Goal: Communication & Community: Answer question/provide support

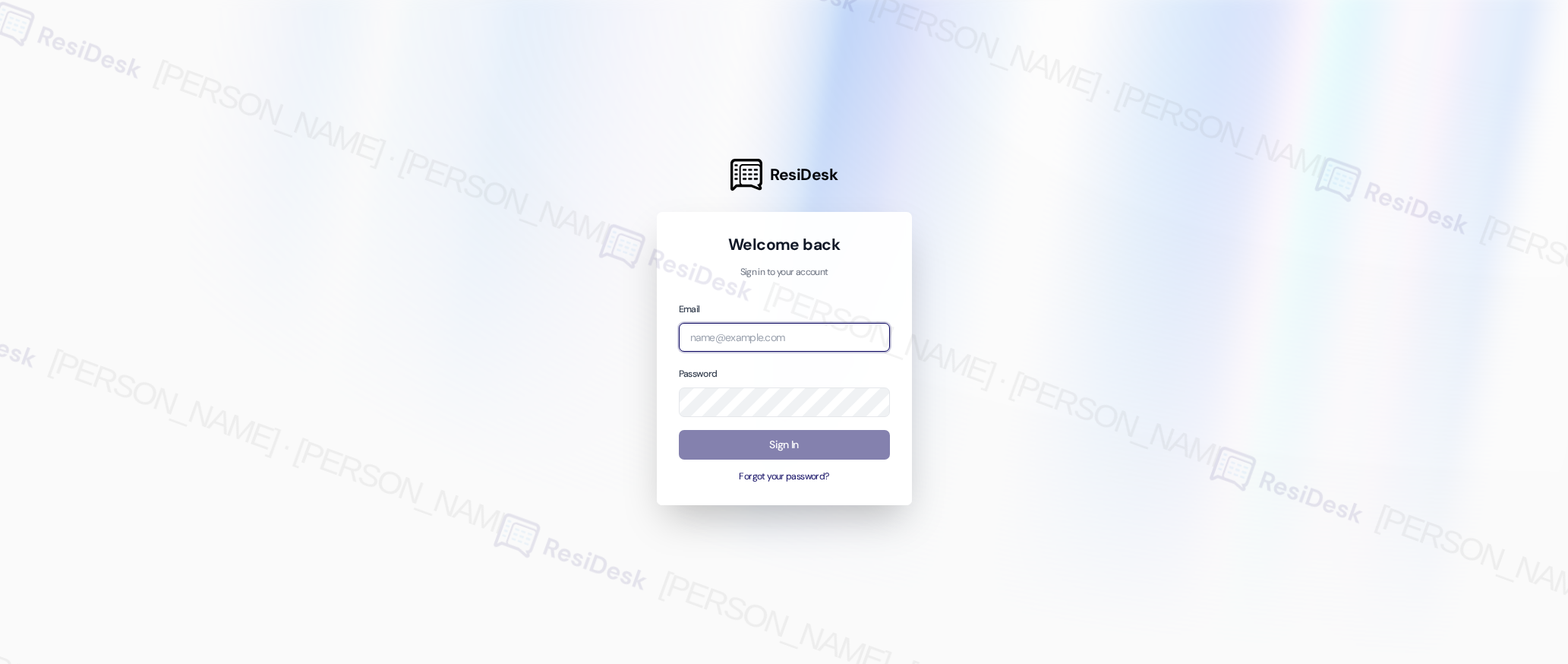
type input "[EMAIL_ADDRESS][PERSON_NAME][PERSON_NAME][PERSON_NAME][DOMAIN_NAME]"
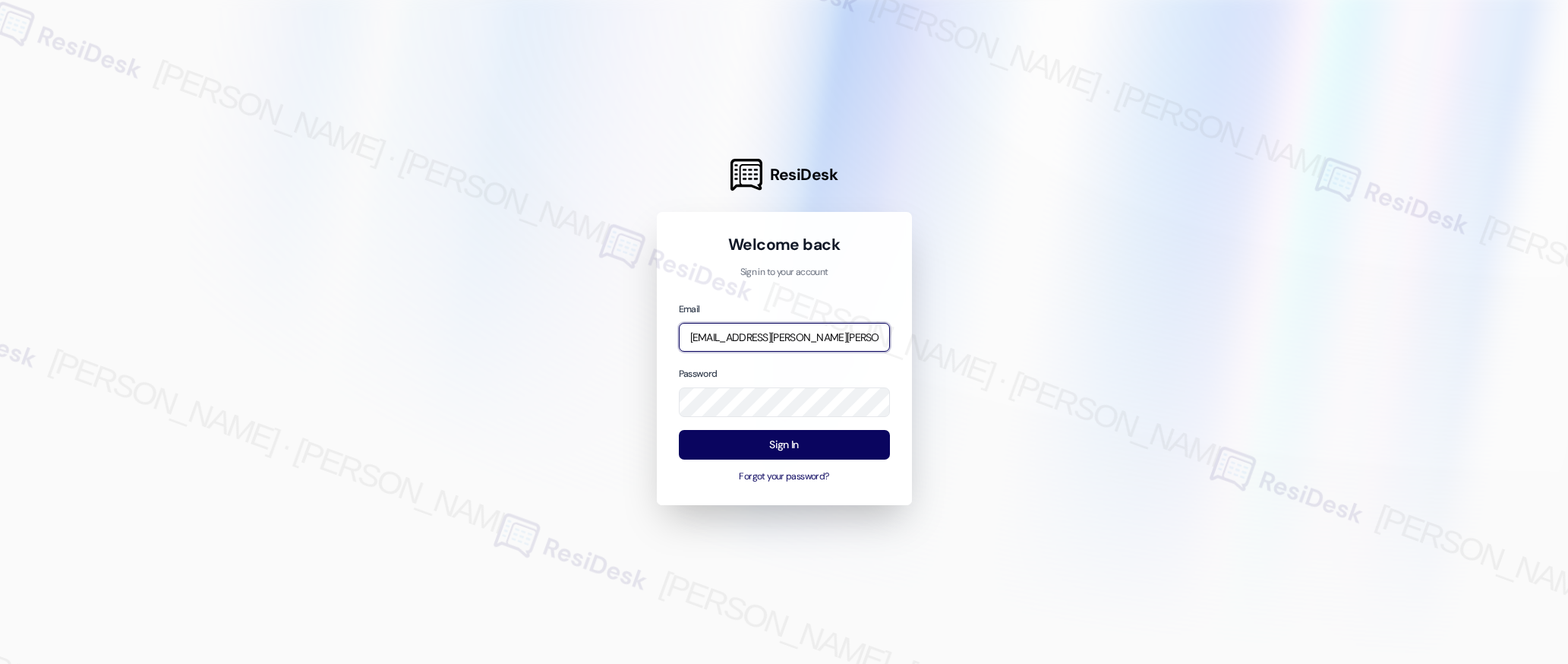
click at [828, 343] on input "[EMAIL_ADDRESS][PERSON_NAME][PERSON_NAME][PERSON_NAME][DOMAIN_NAME]" at bounding box center [784, 337] width 211 height 29
click at [0, 663] on com-1password-button at bounding box center [0, 664] width 0 height 0
click at [766, 332] on input "[EMAIL_ADDRESS][PERSON_NAME][PERSON_NAME][PERSON_NAME][DOMAIN_NAME]" at bounding box center [784, 337] width 211 height 29
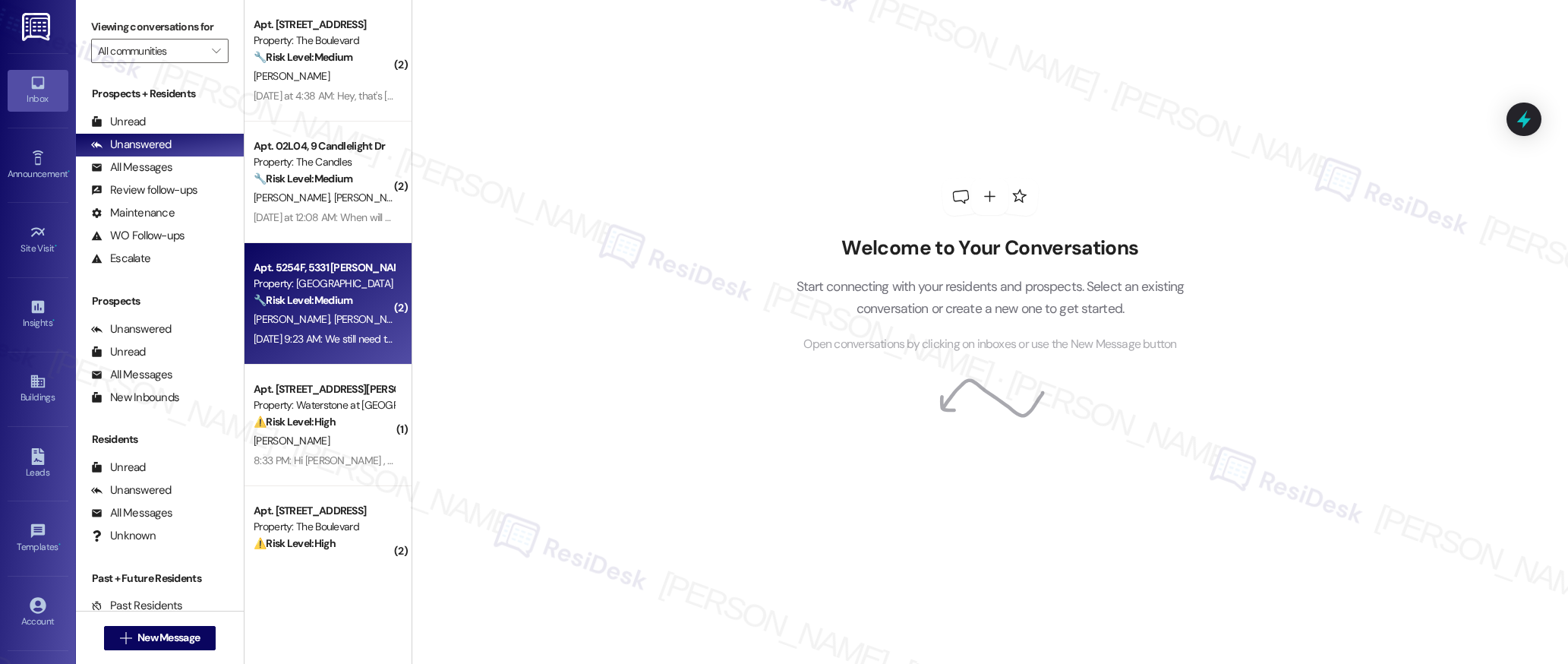
click at [280, 299] on strong "🔧 Risk Level: Medium" at bounding box center [303, 299] width 99 height 13
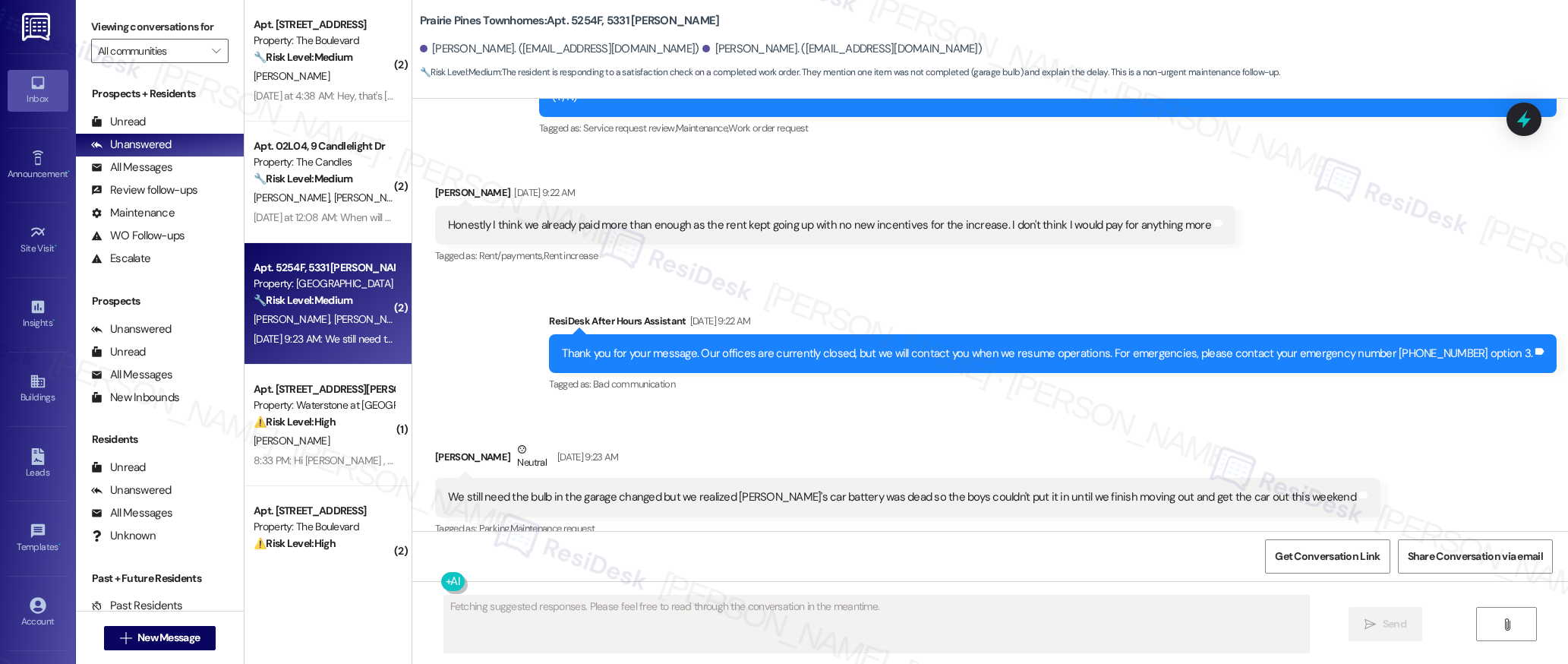
scroll to position [747, 0]
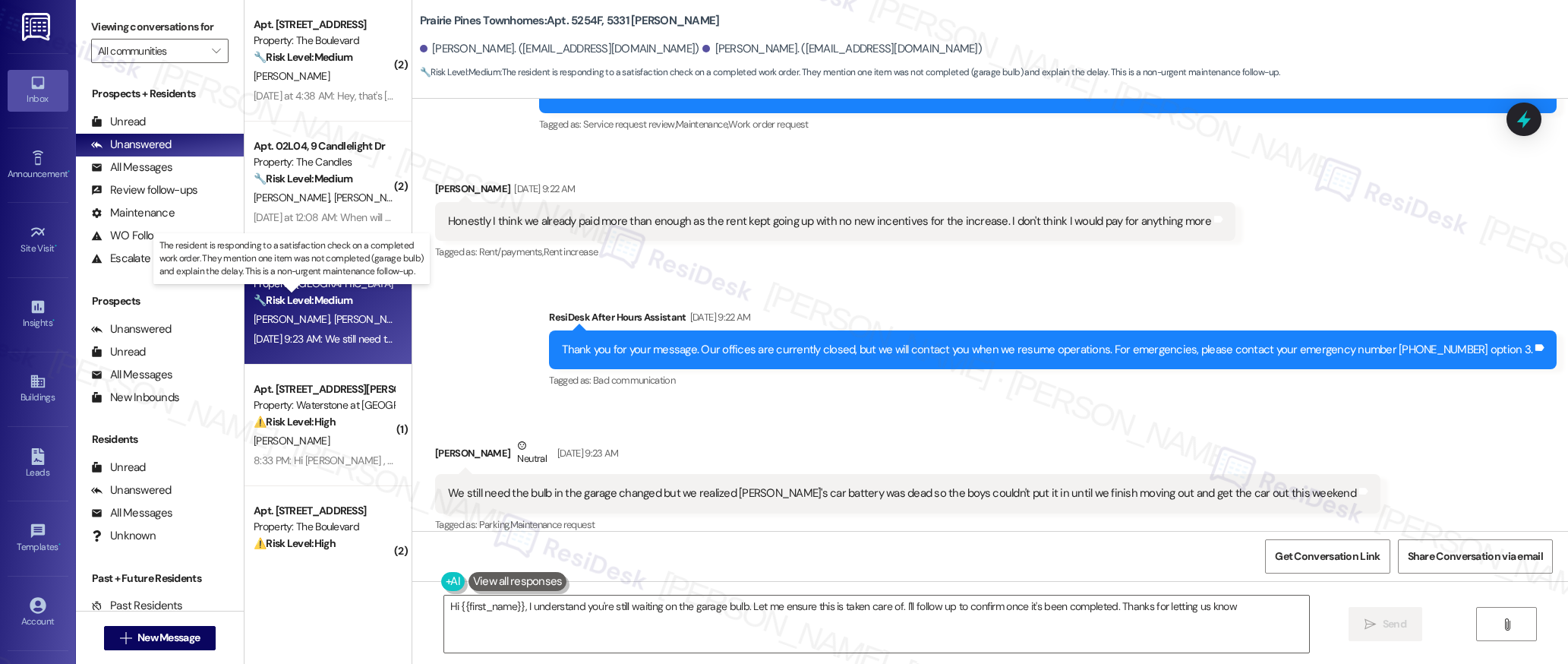
type textarea "Hi {{first_name}}, I understand you're still waiting on the garage bulb. Let me…"
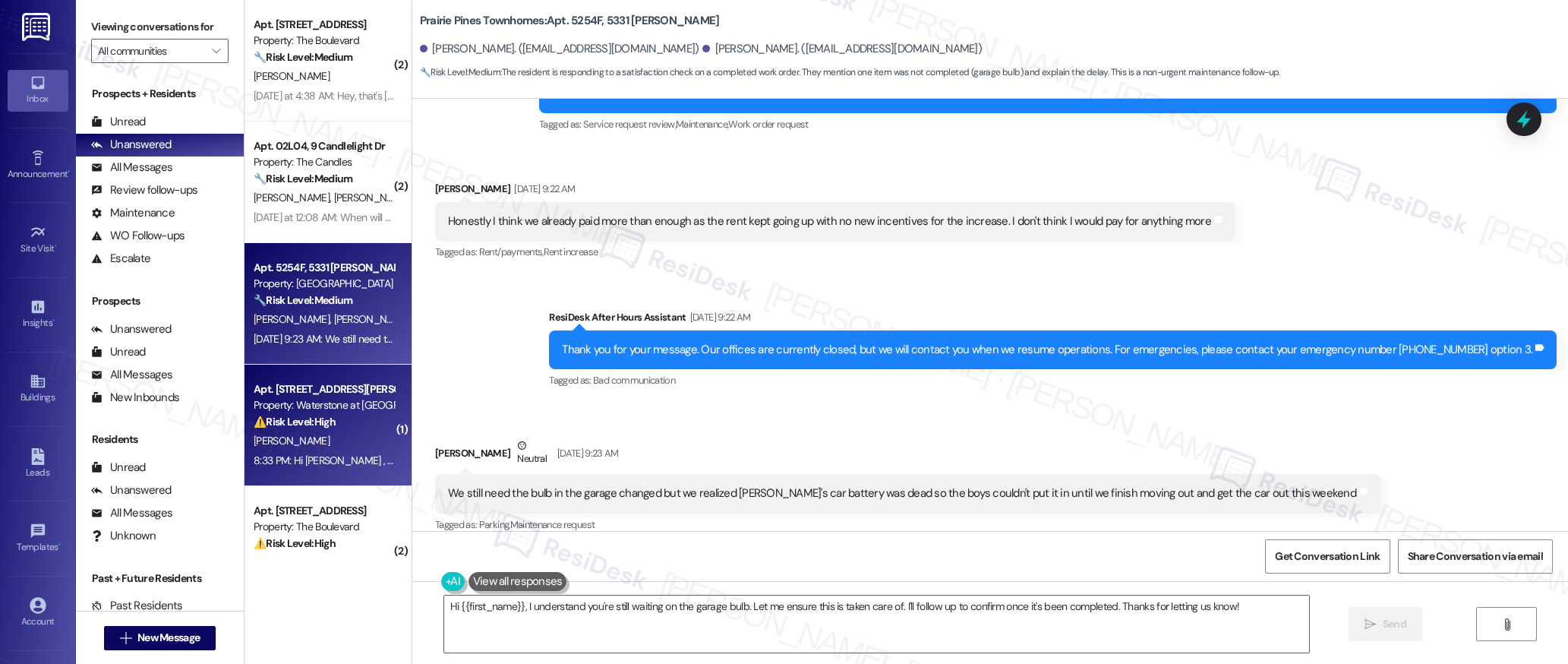
click at [296, 444] on div "[PERSON_NAME]" at bounding box center [323, 440] width 143 height 19
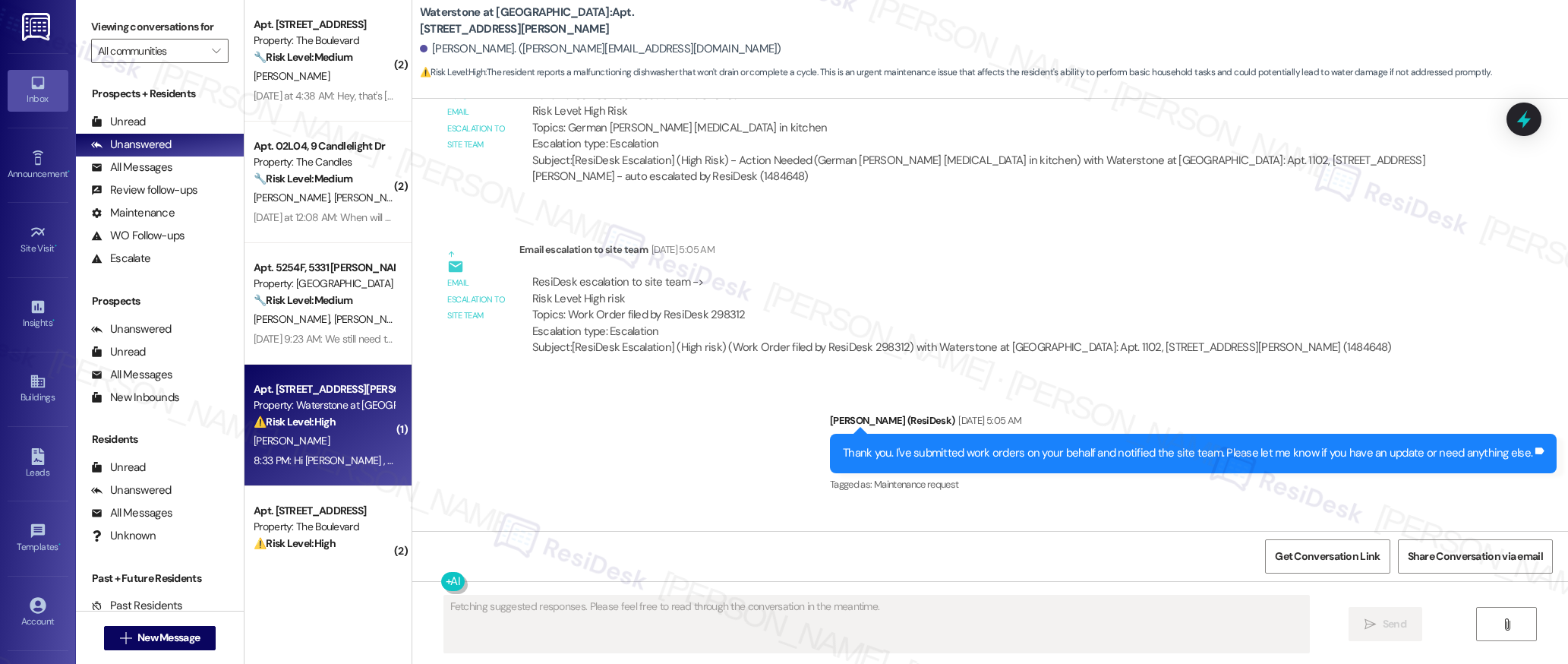
scroll to position [4011, 0]
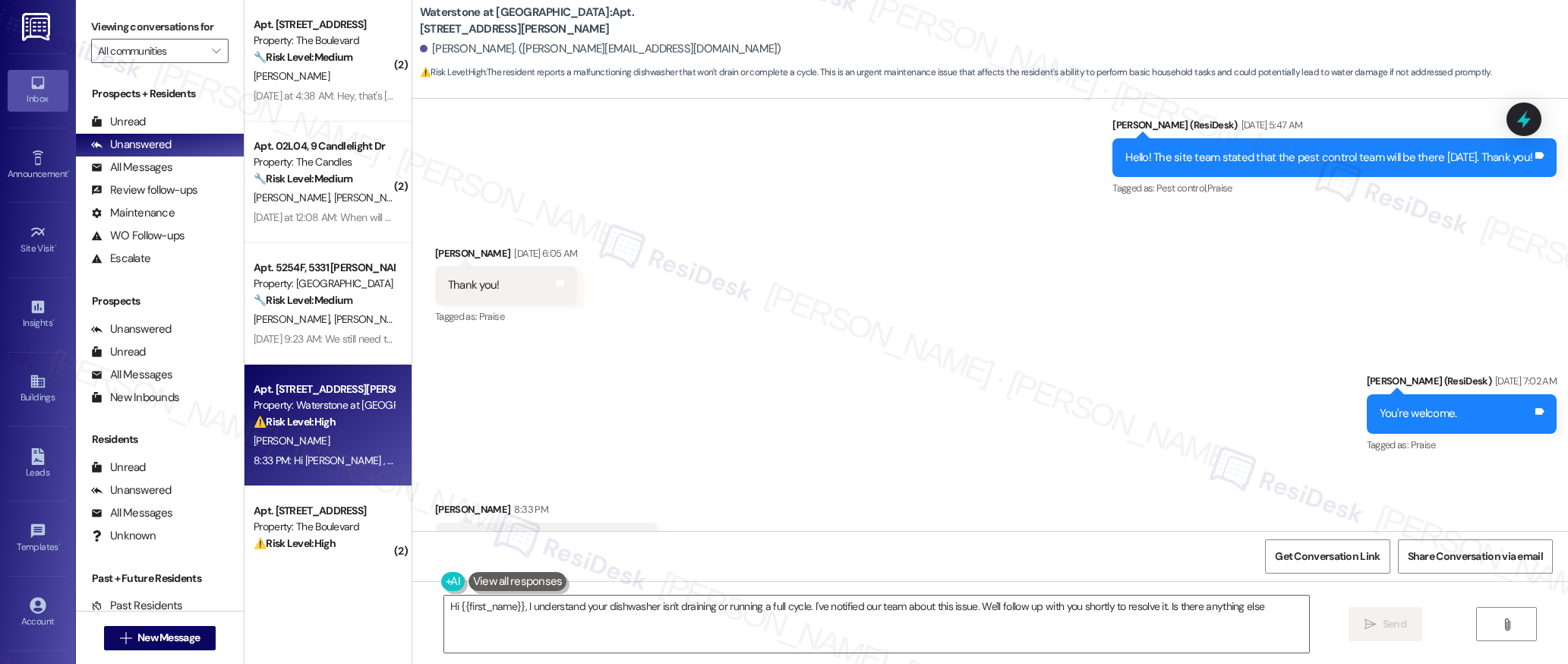
type textarea "Hi {{first_name}}, I understand your dishwasher isn't draining or running a ful…"
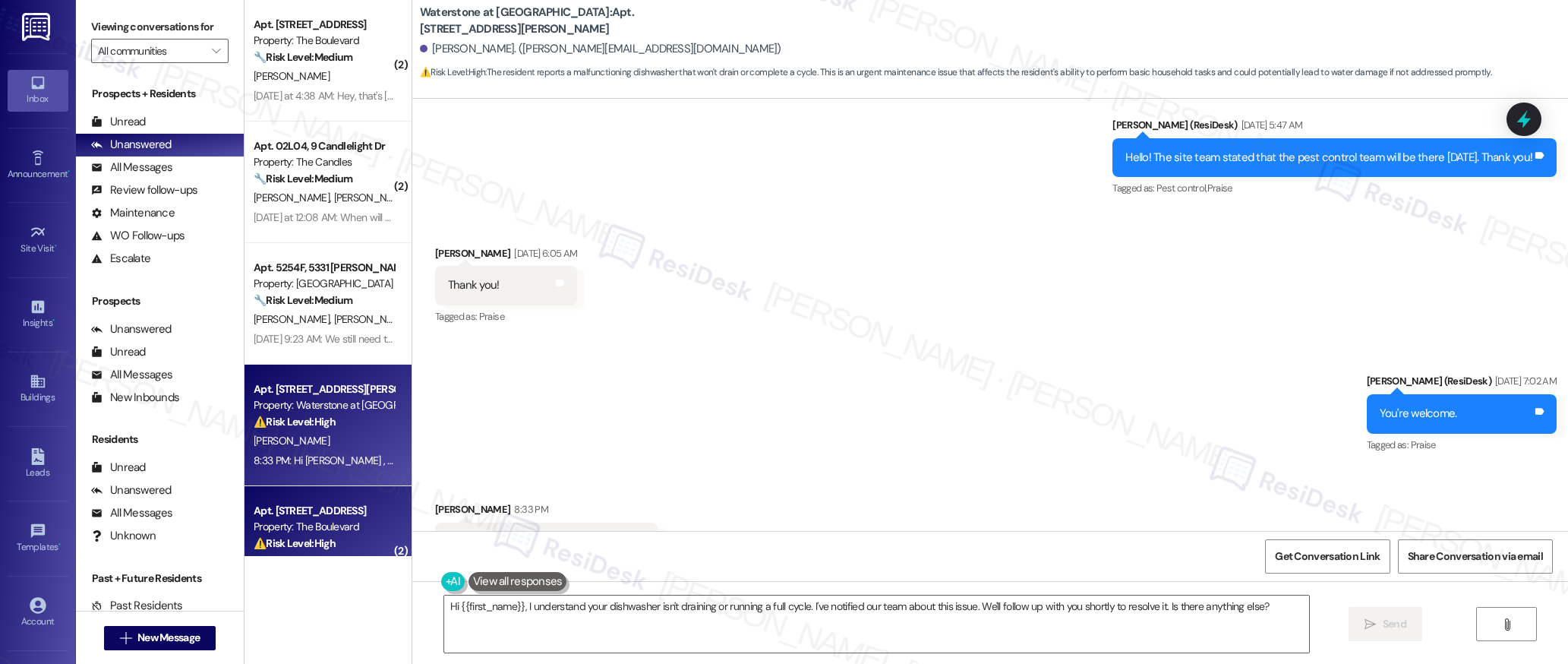
click at [307, 504] on div "Apt. [STREET_ADDRESS]" at bounding box center [324, 511] width 141 height 16
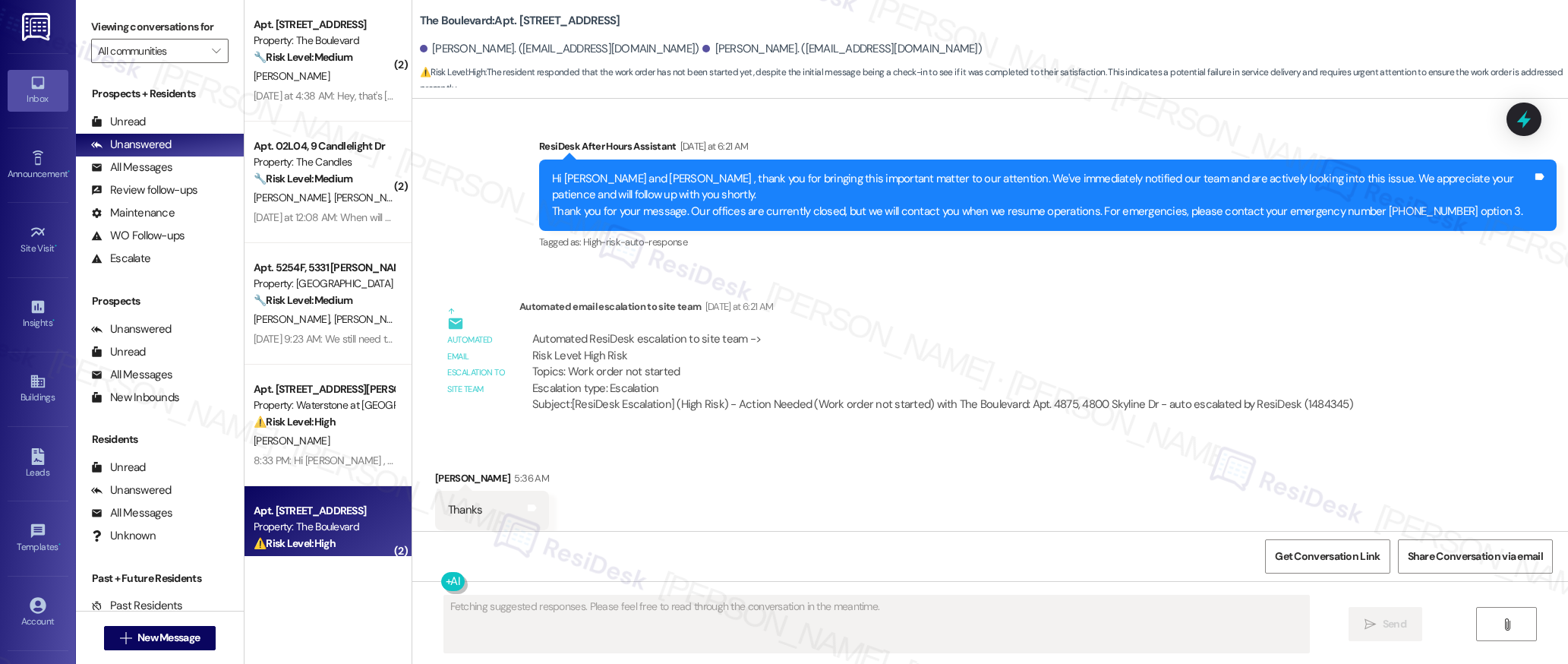
scroll to position [402, 0]
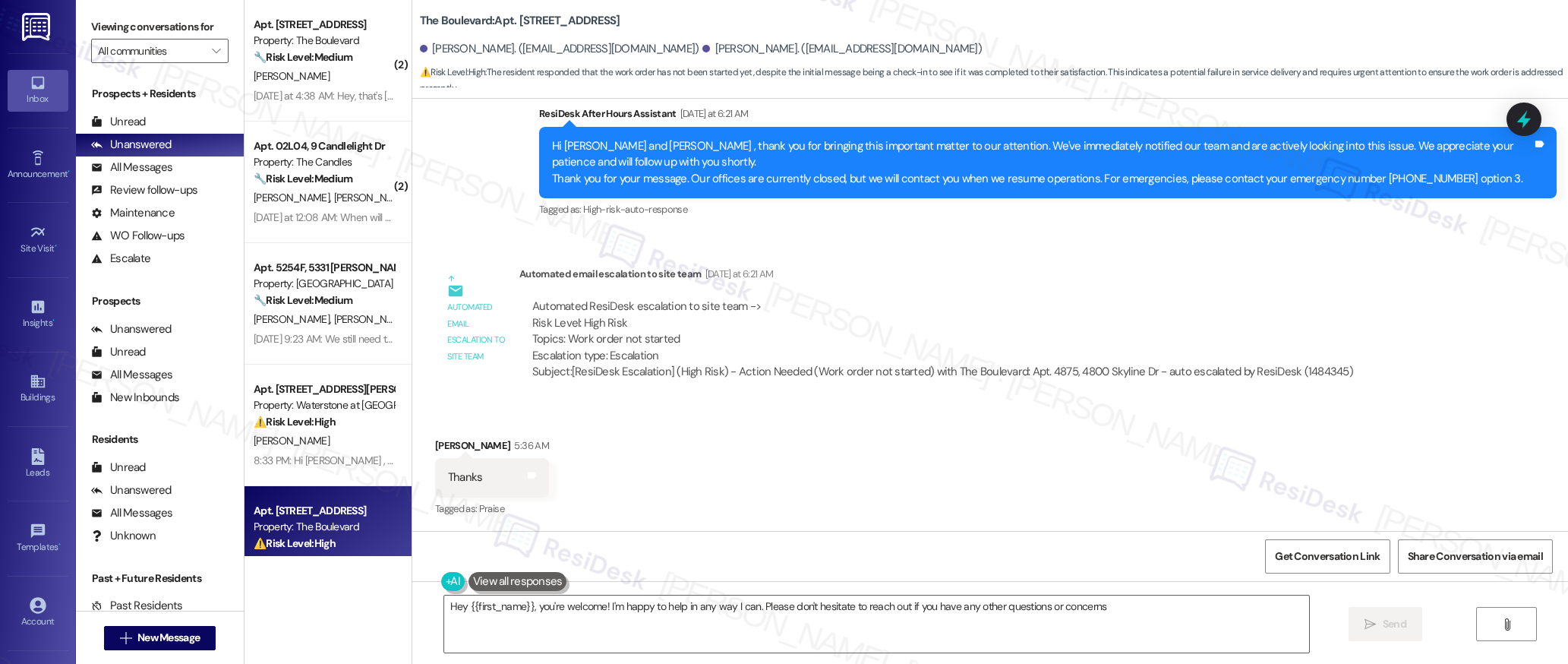
type textarea "Hey {{first_name}}, you're welcome! I'm happy to help in any way I can. Please …"
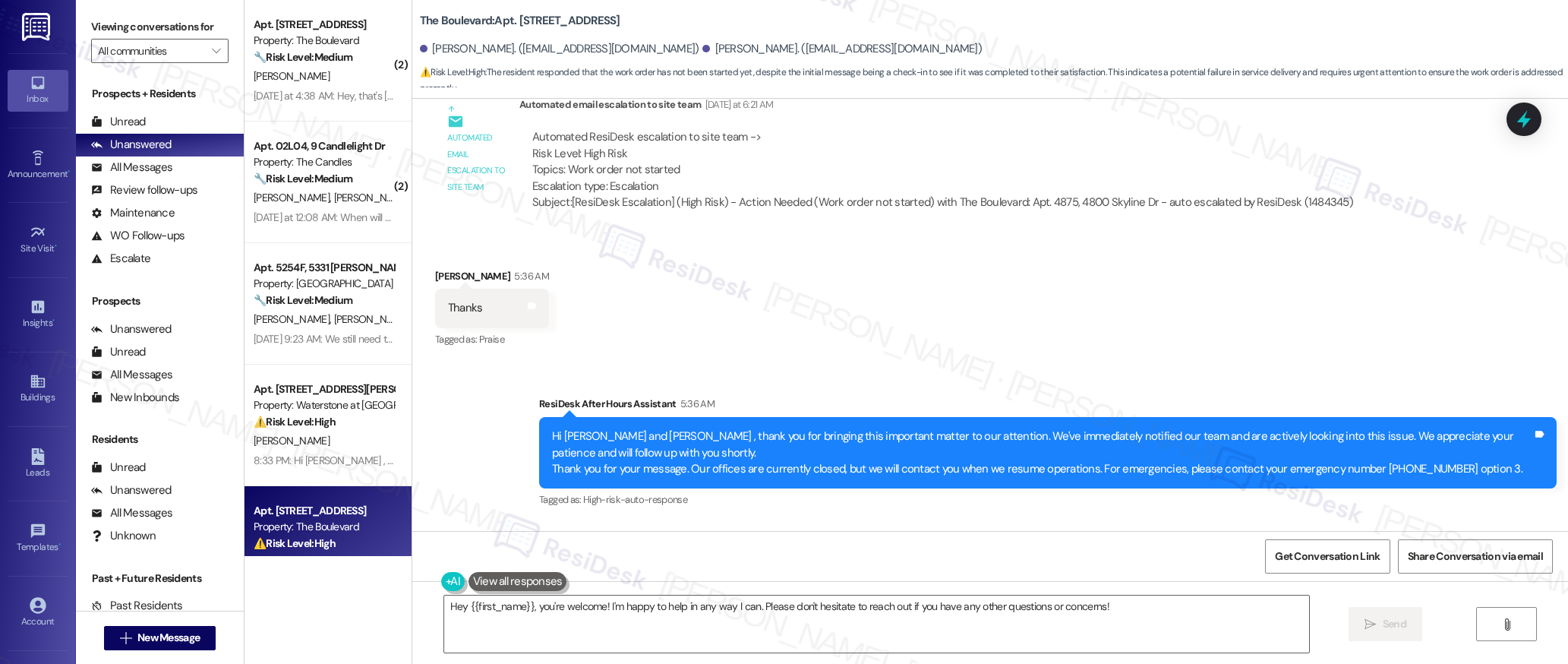
scroll to position [734, 0]
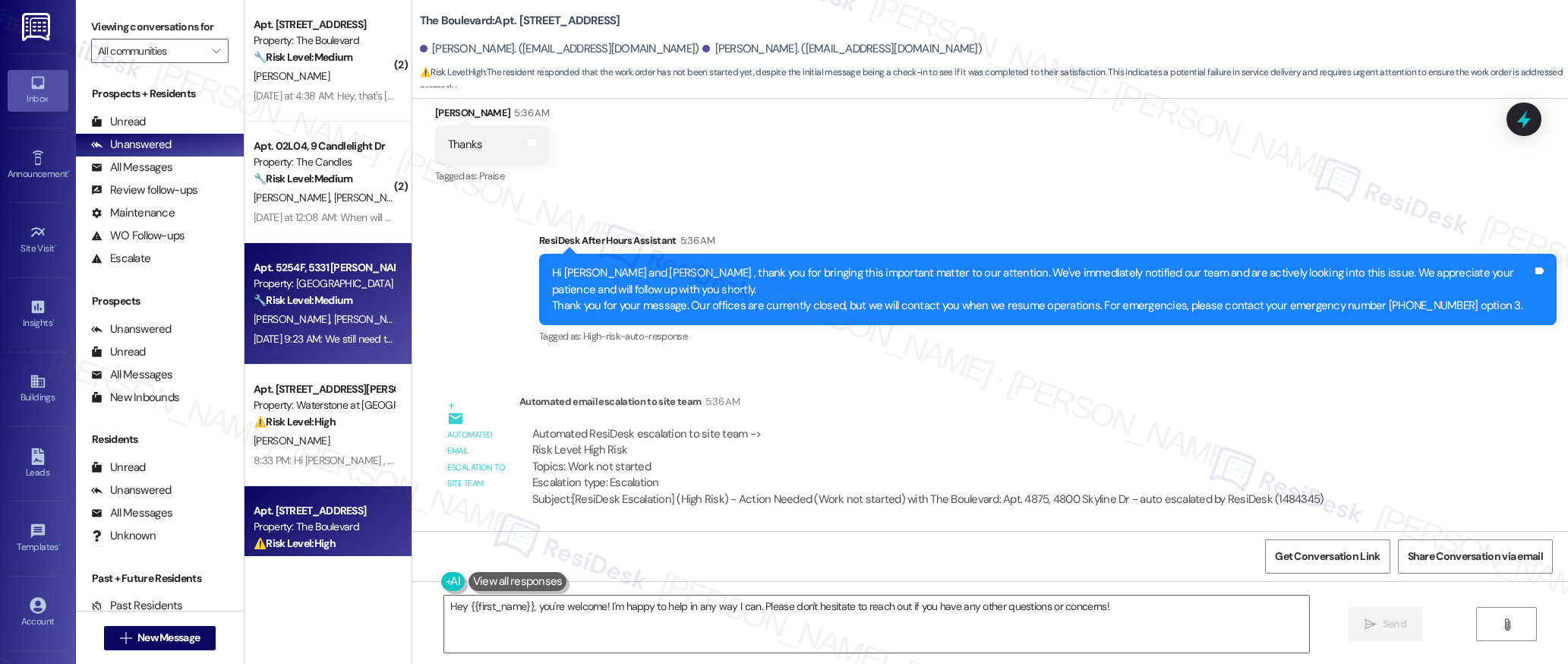
click at [351, 355] on div "Apt. 5254F, 5331 [PERSON_NAME] Property: [GEOGRAPHIC_DATA] Townhomes 🔧 Risk Lev…" at bounding box center [329, 304] width 167 height 121
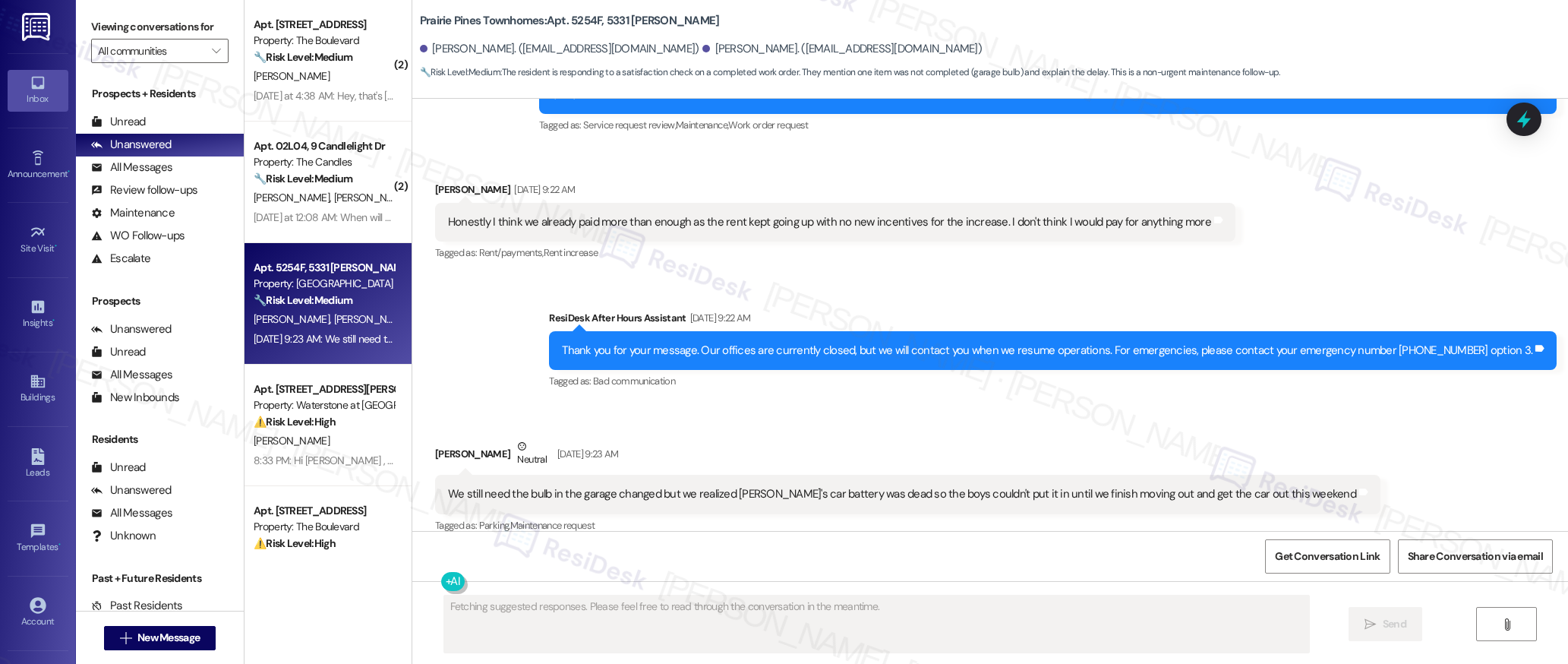
scroll to position [747, 0]
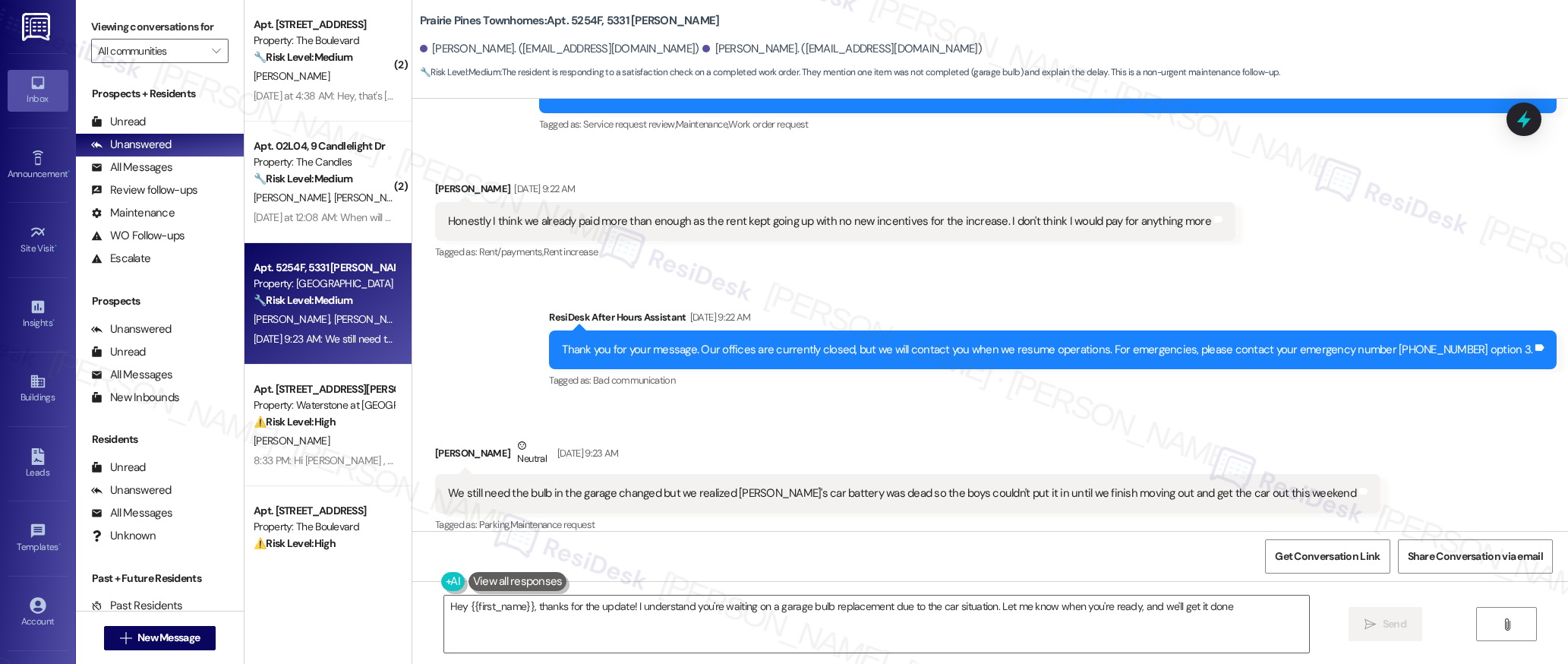
type textarea "Hey {{first_name}}, thanks for the update! I understand you're waiting on a gar…"
click at [212, 48] on icon "" at bounding box center [216, 51] width 8 height 12
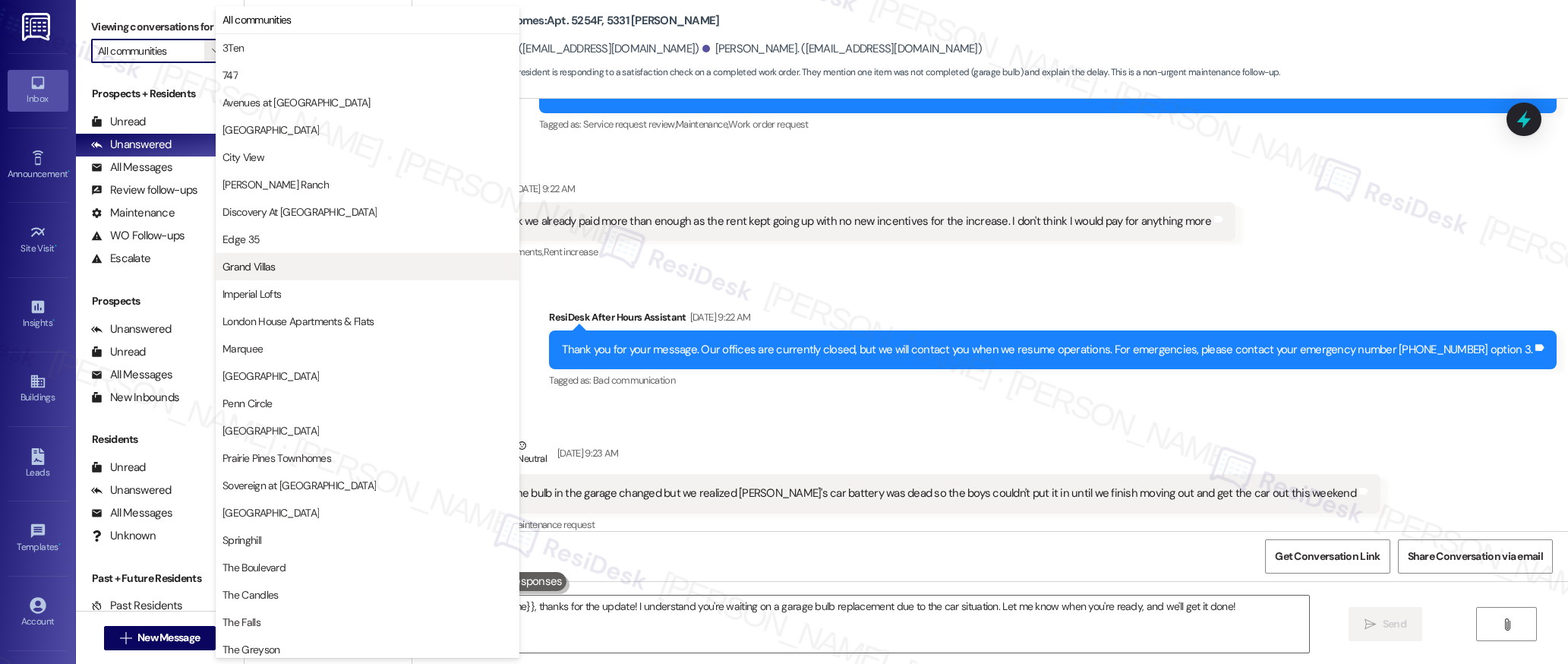
scroll to position [87, 0]
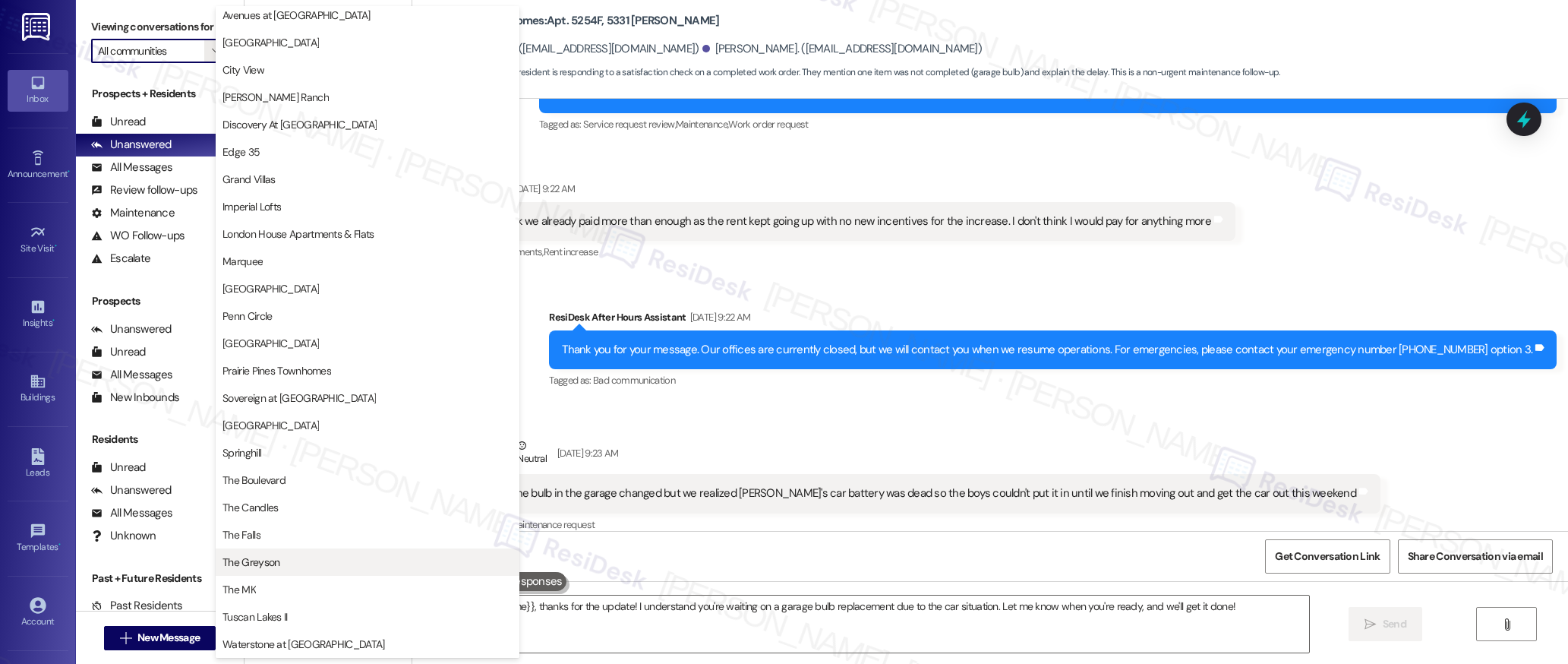
click at [262, 564] on span "The Greyson" at bounding box center [251, 562] width 57 height 15
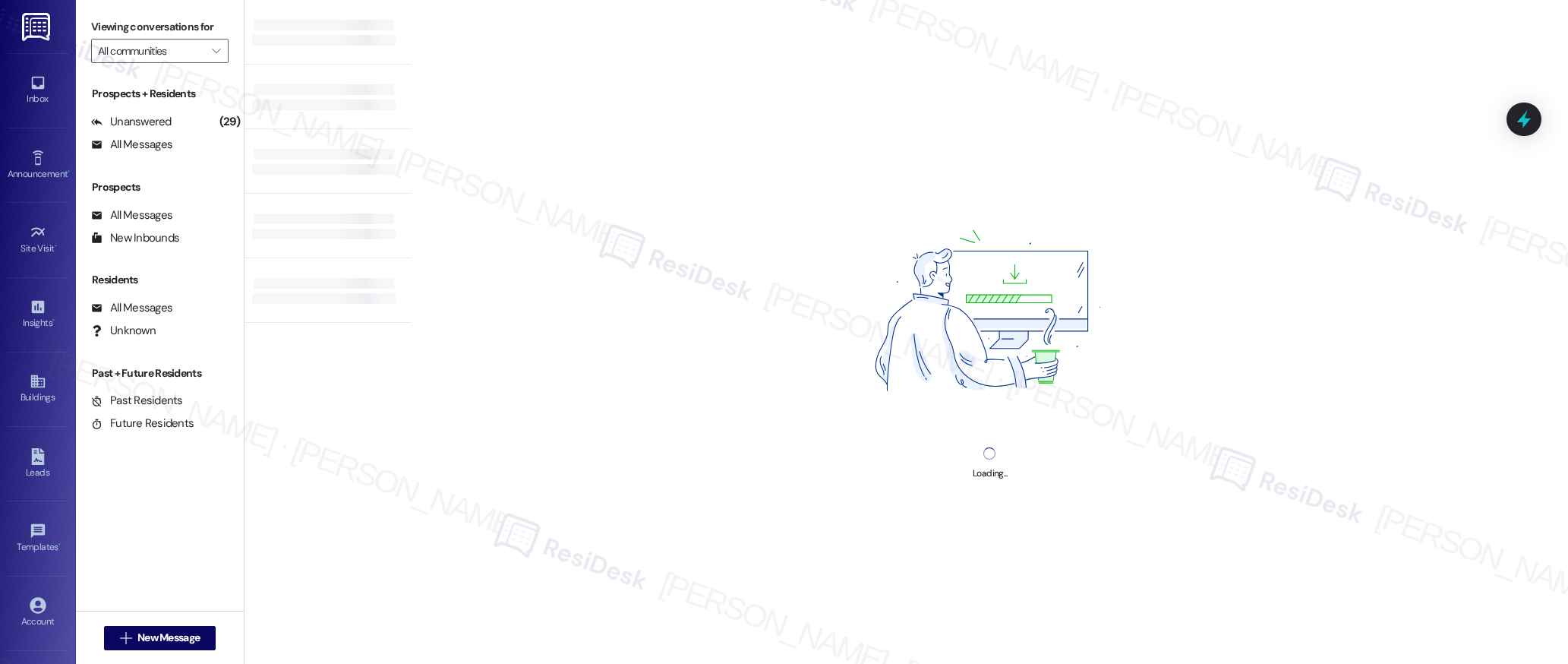
type input "The Greyson"
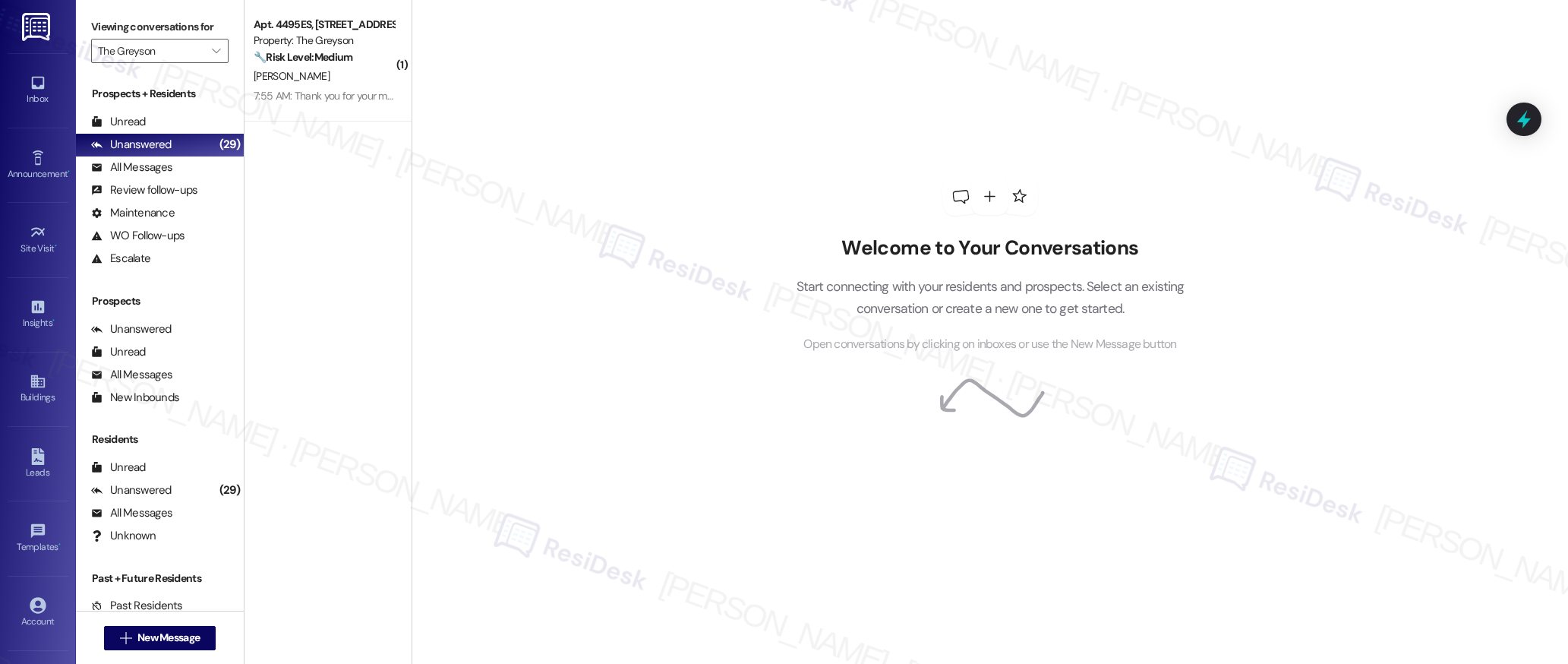
click at [316, 65] on div "Apt. 4495ES, [STREET_ADDRESS] Property: The Greyson 🔧 Risk Level: Medium The me…" at bounding box center [323, 41] width 143 height 52
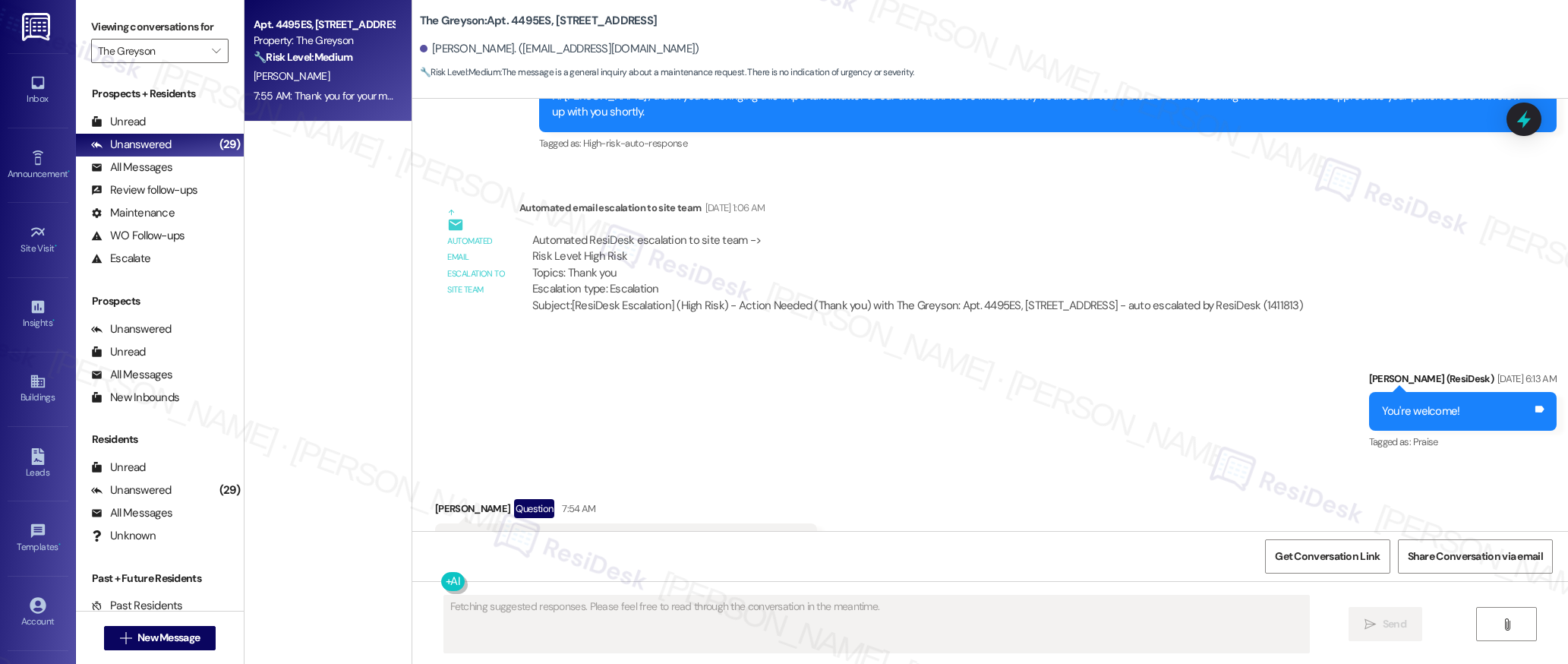
scroll to position [3140, 0]
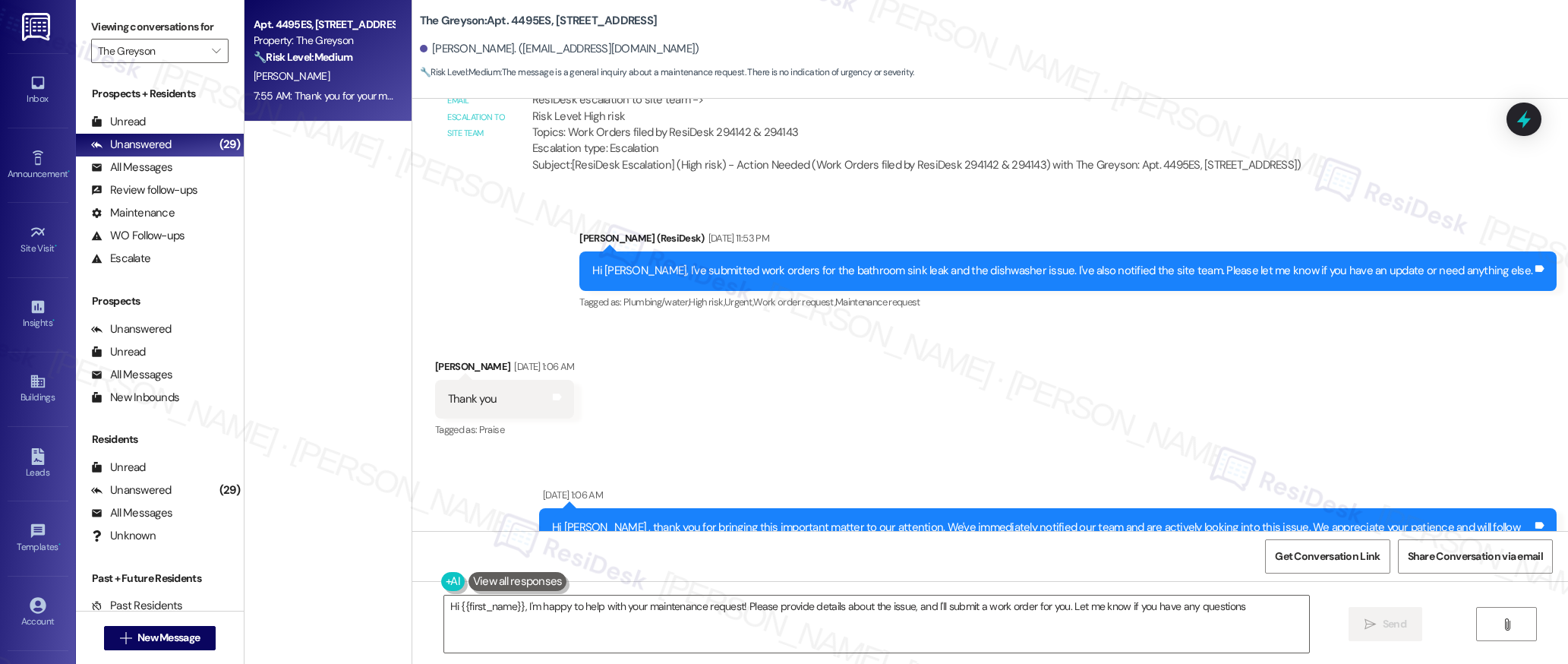
type textarea "Hi {{first_name}}, I'm happy to help with your maintenance request! Please prov…"
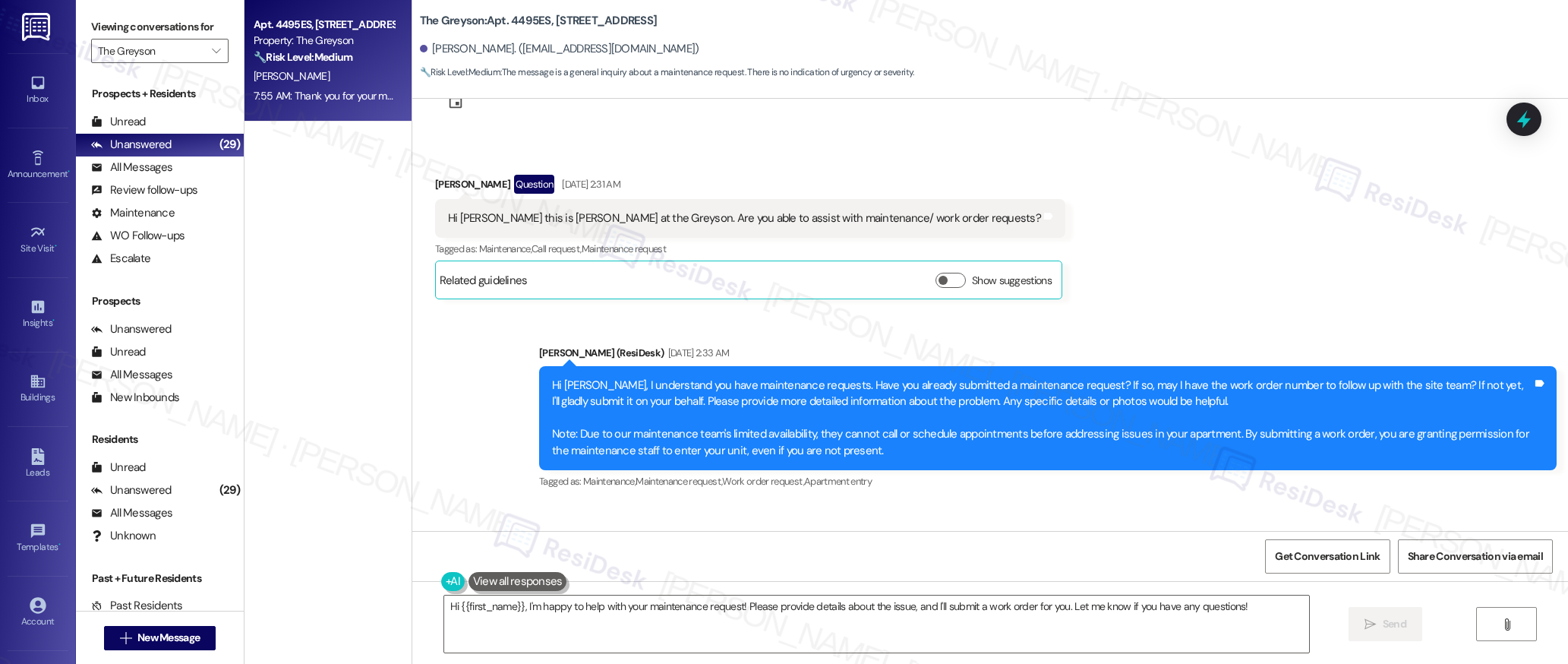
scroll to position [0, 0]
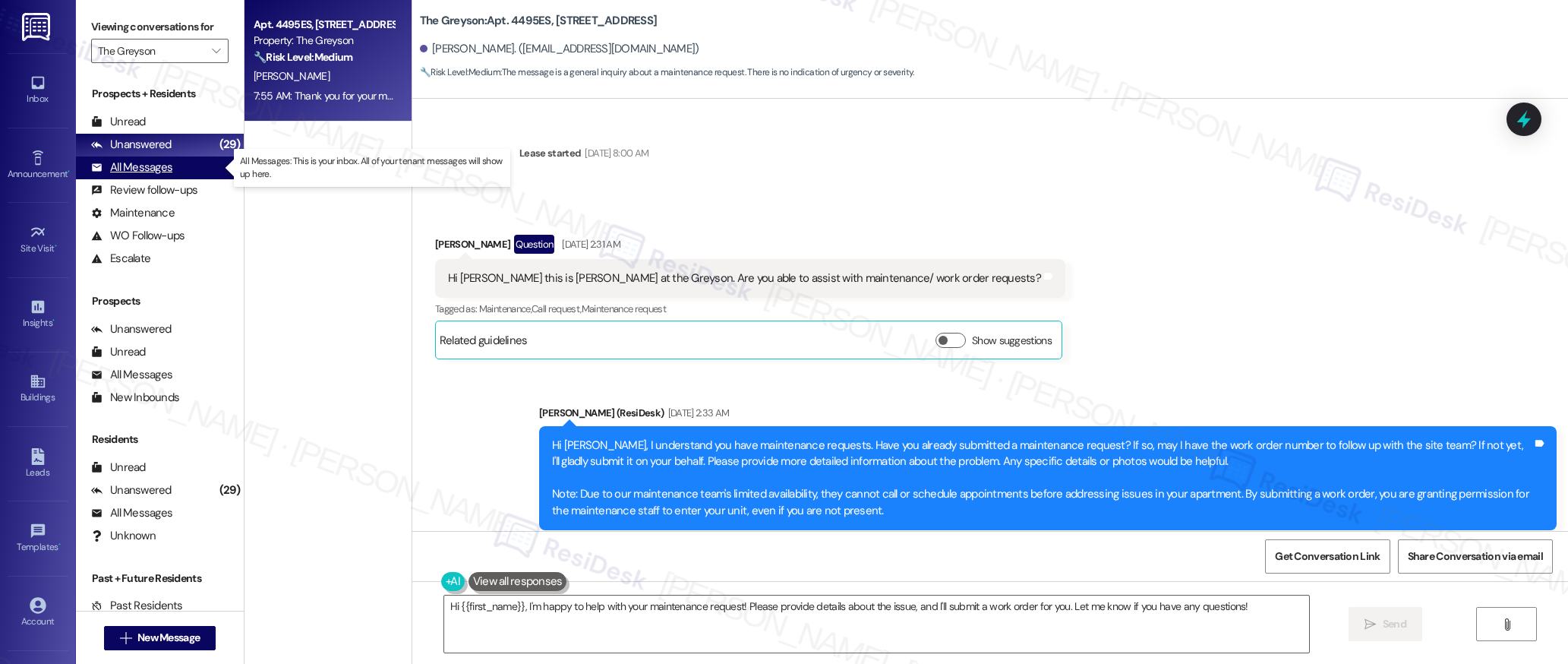
click at [139, 165] on div "All Messages" at bounding box center [131, 168] width 81 height 16
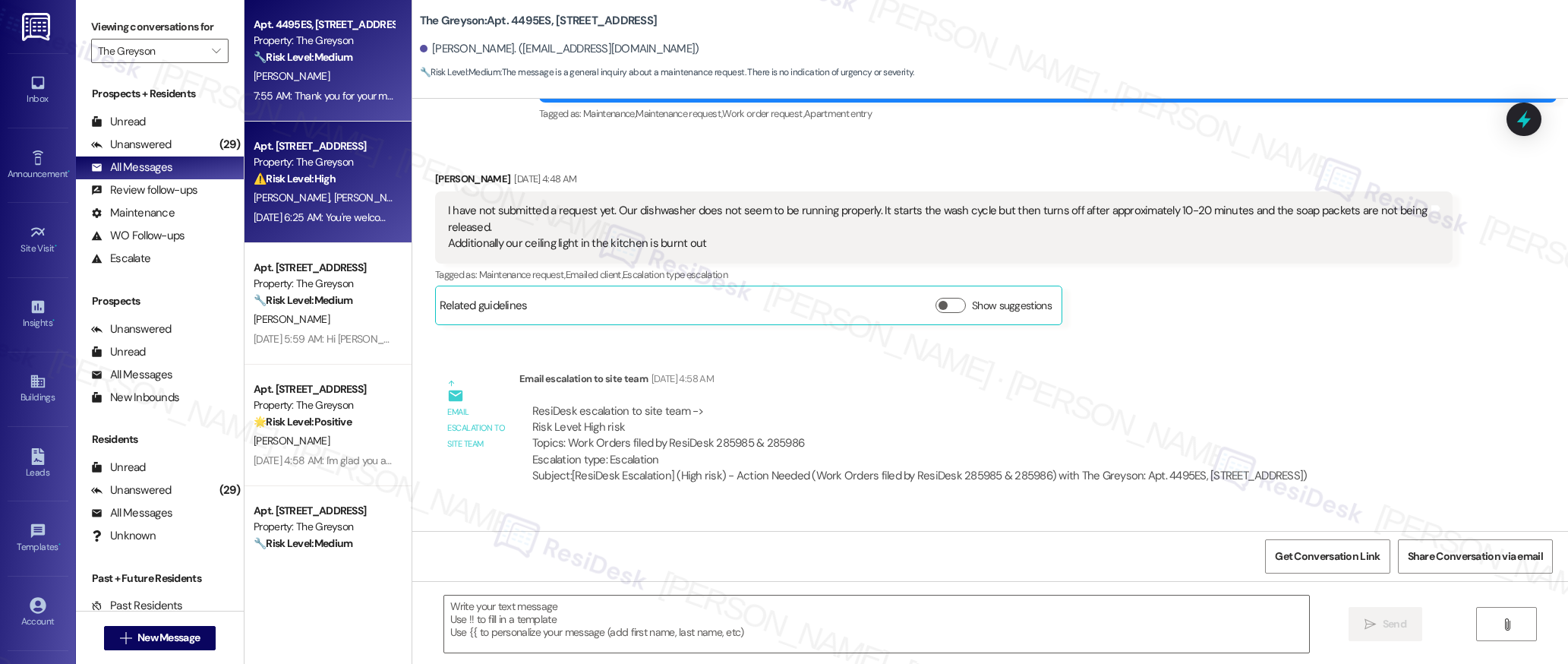
type textarea "Fetching suggested responses. Please feel free to read through the conversation…"
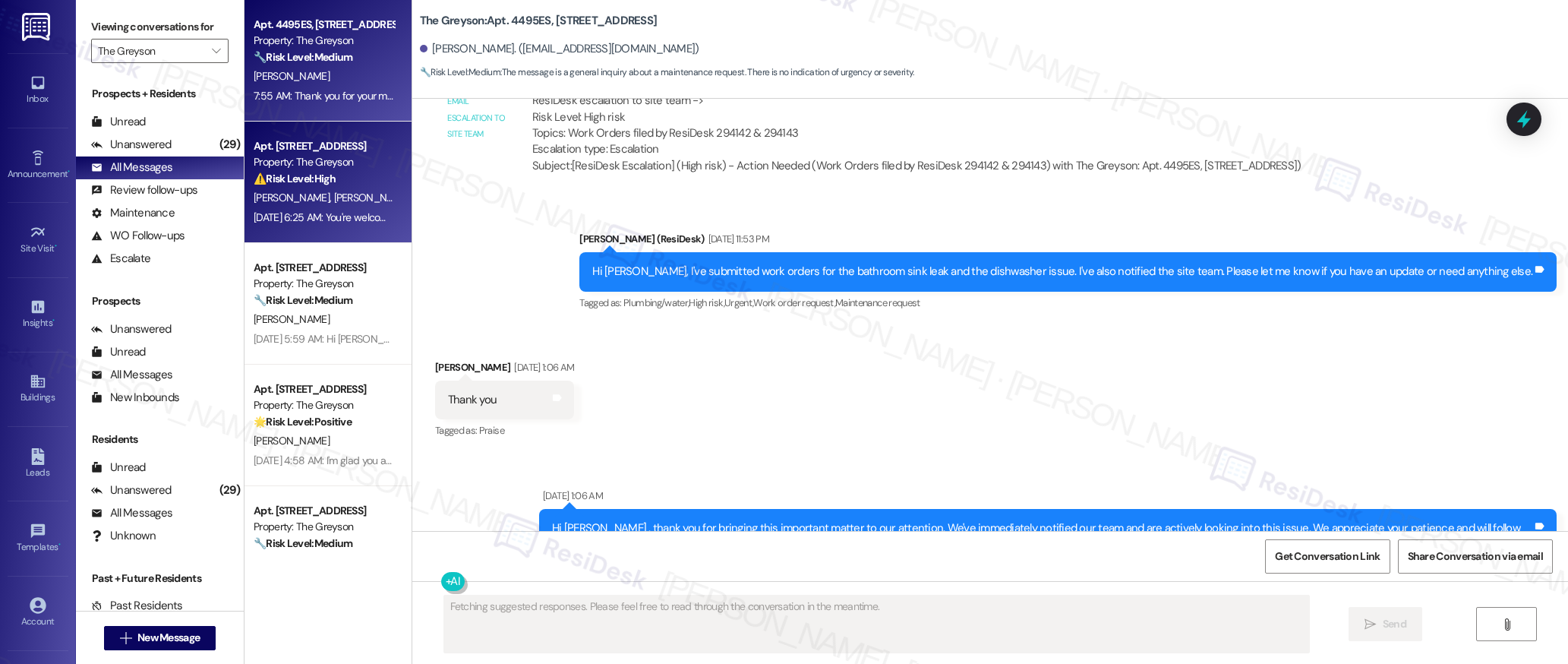
click at [327, 189] on div "[PERSON_NAME] [PERSON_NAME]" at bounding box center [323, 197] width 143 height 19
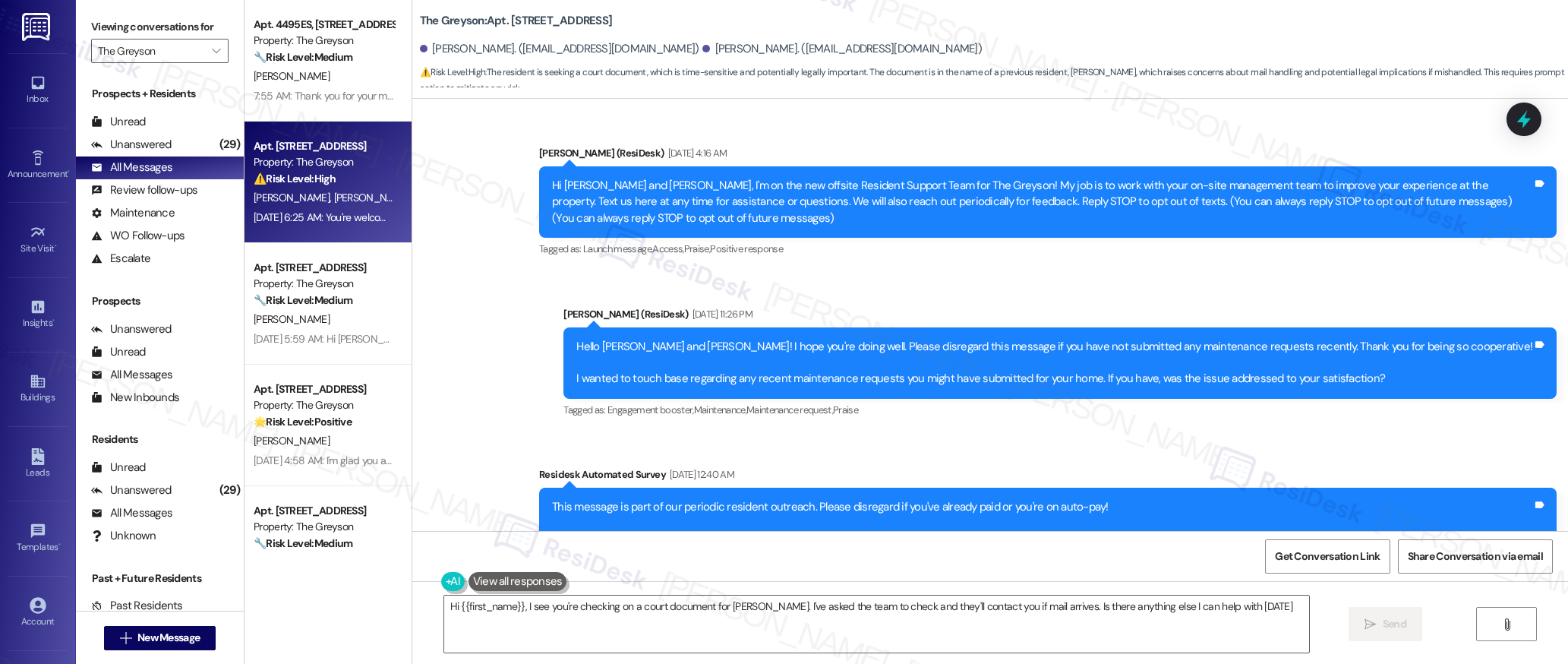
type textarea "Hi {{first_name}}, I see you're checking on a court document for [PERSON_NAME].…"
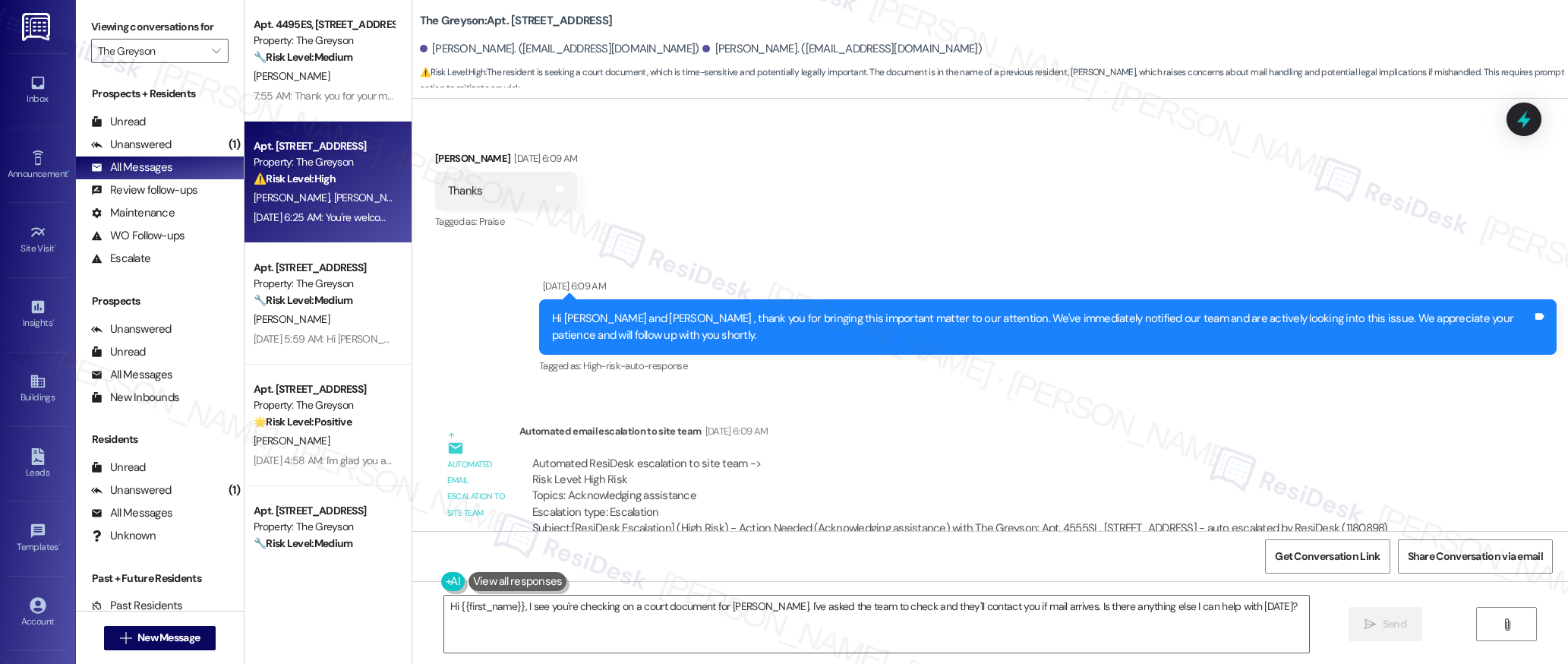
scroll to position [10762, 0]
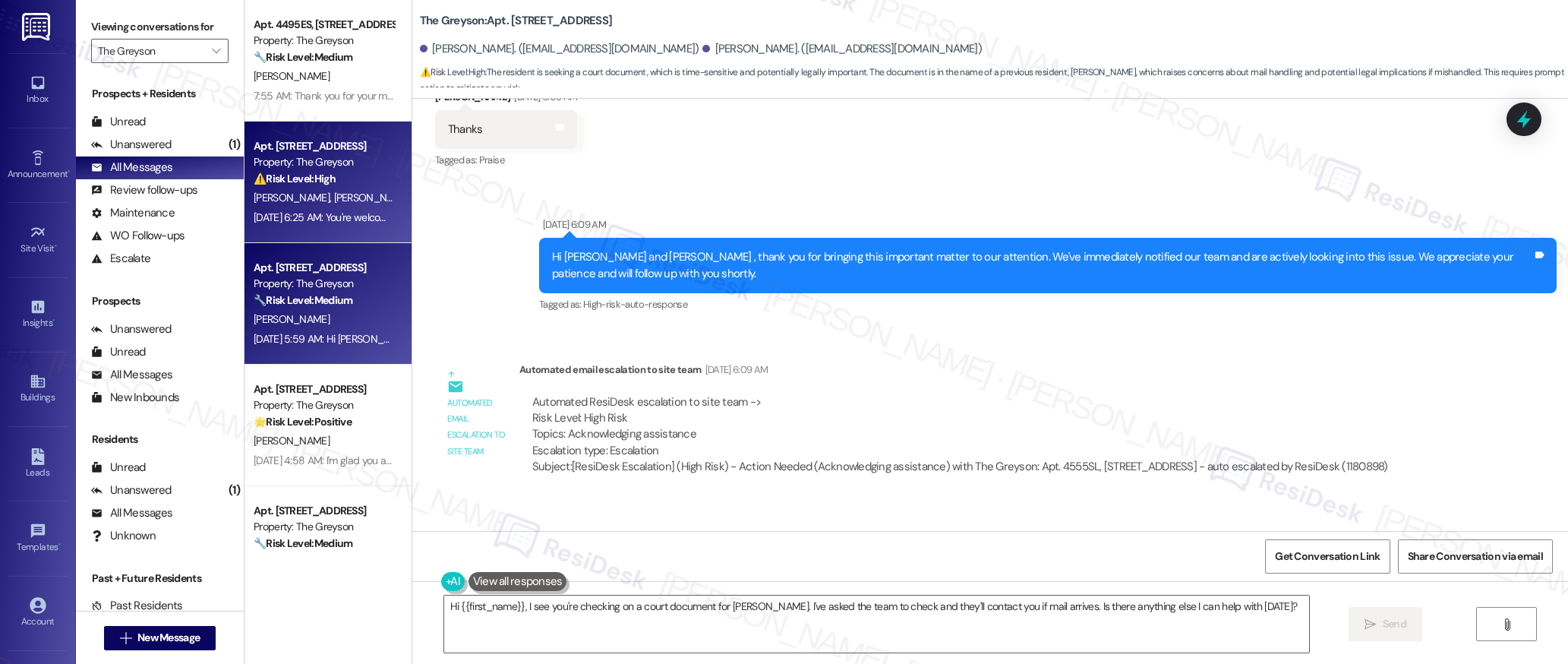
click at [307, 328] on div "[PERSON_NAME]" at bounding box center [323, 319] width 143 height 19
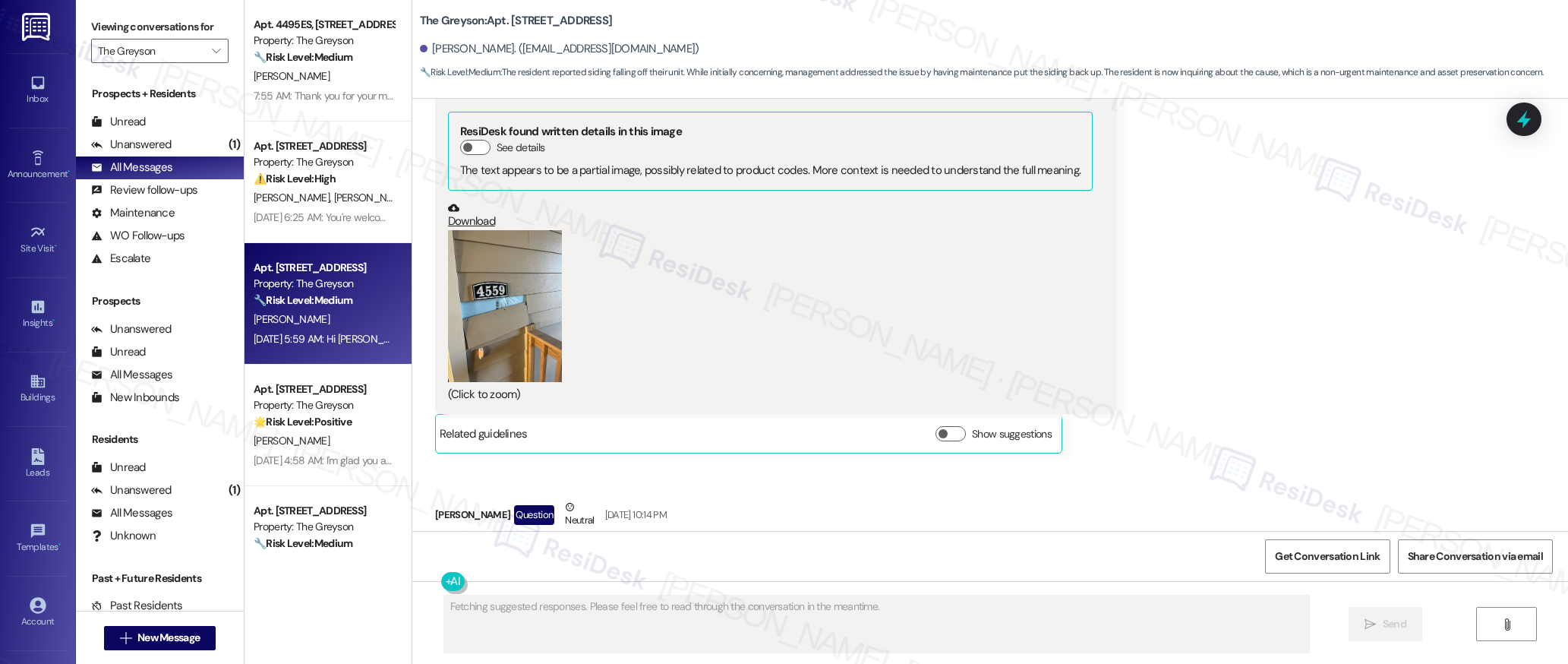
scroll to position [0, 0]
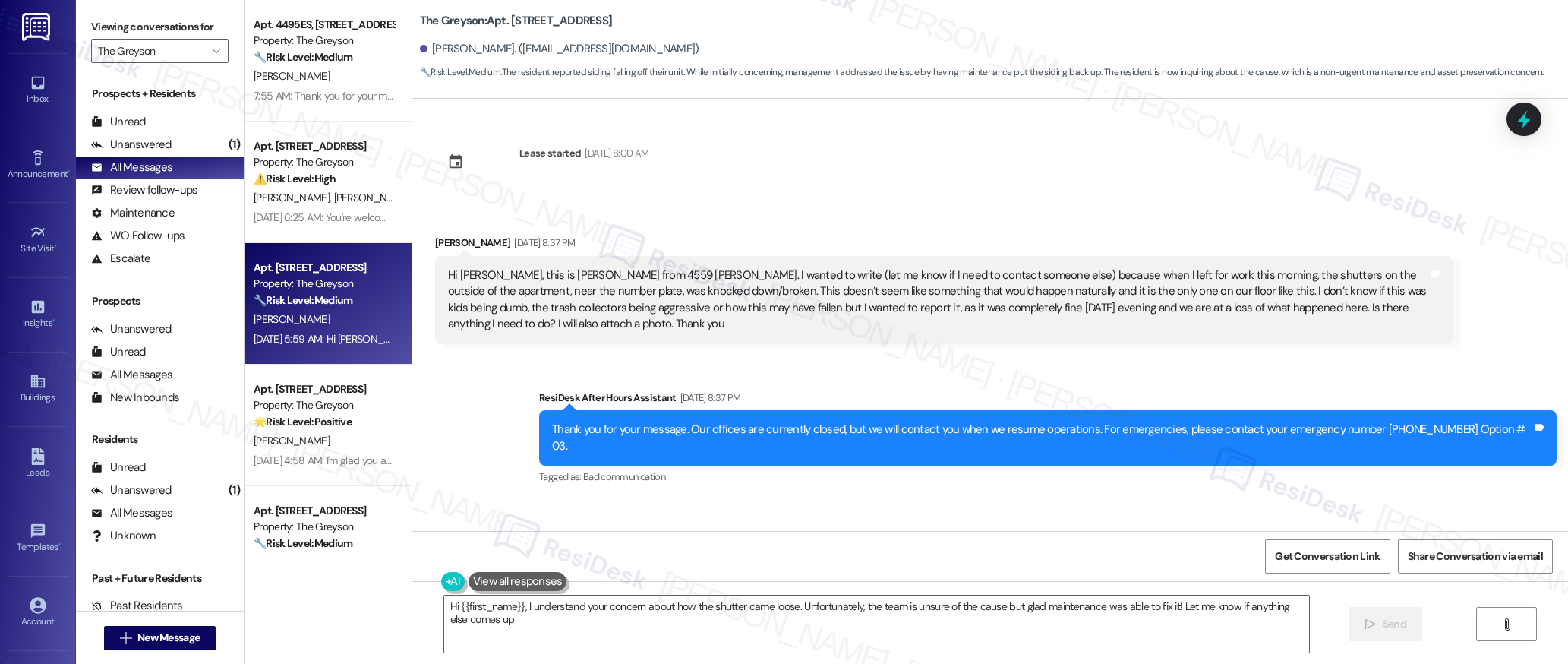
type textarea "Hi {{first_name}}, I understand your concern about how the shutter came loose. …"
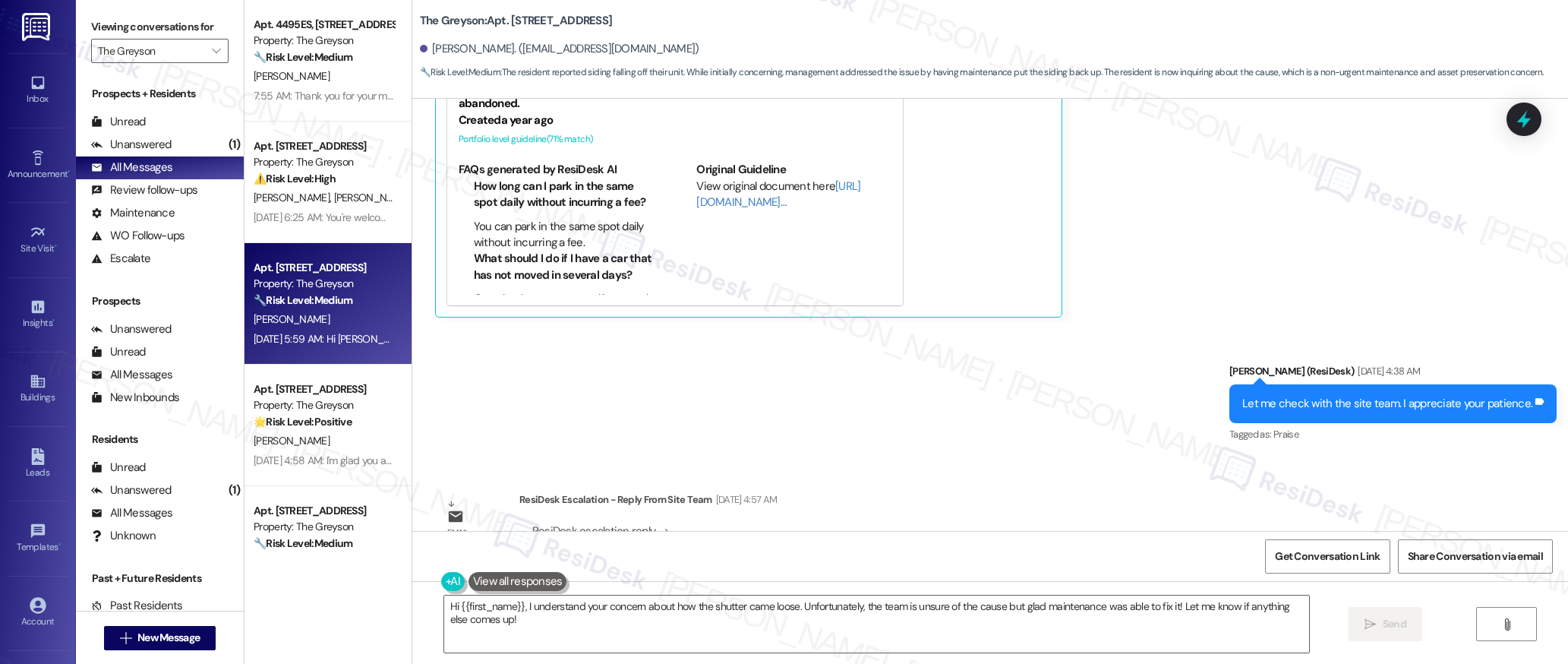
scroll to position [2811, 0]
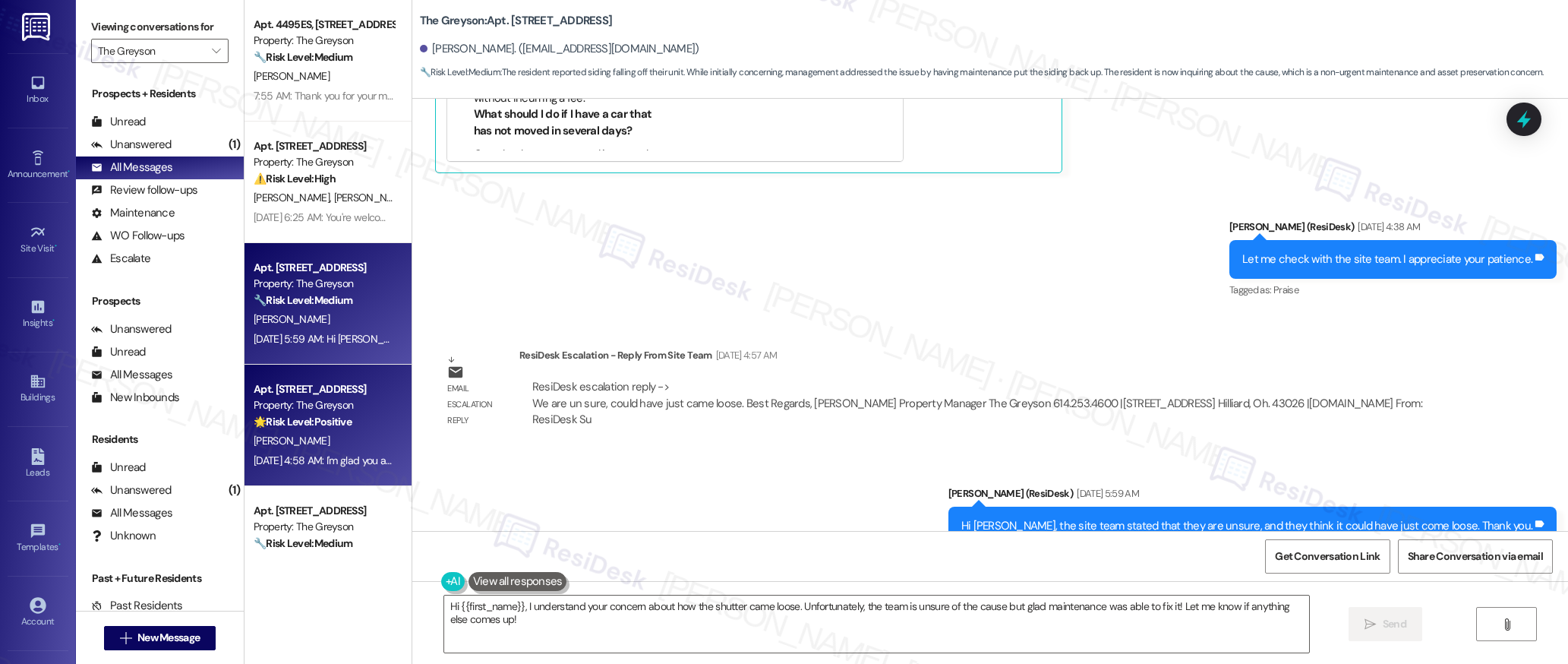
click at [324, 446] on div "[PERSON_NAME]" at bounding box center [323, 440] width 143 height 19
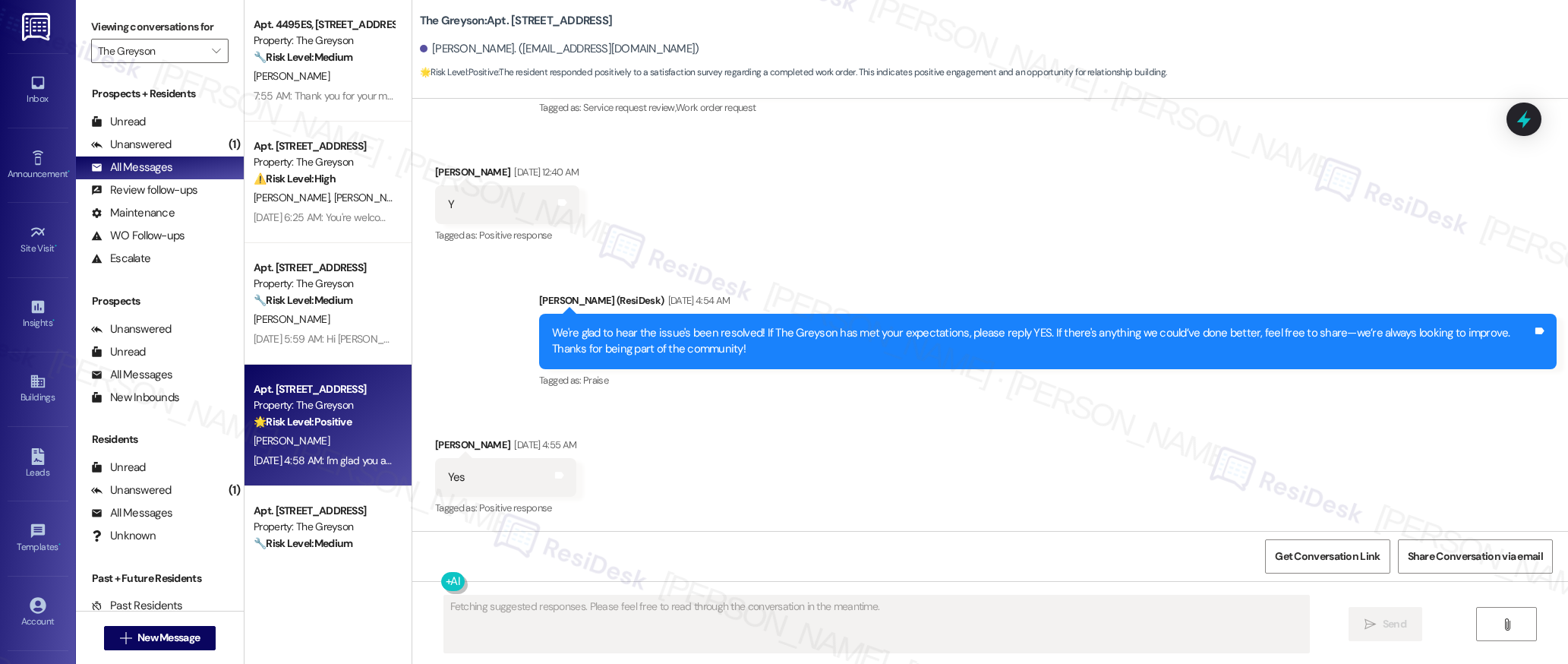
scroll to position [376, 0]
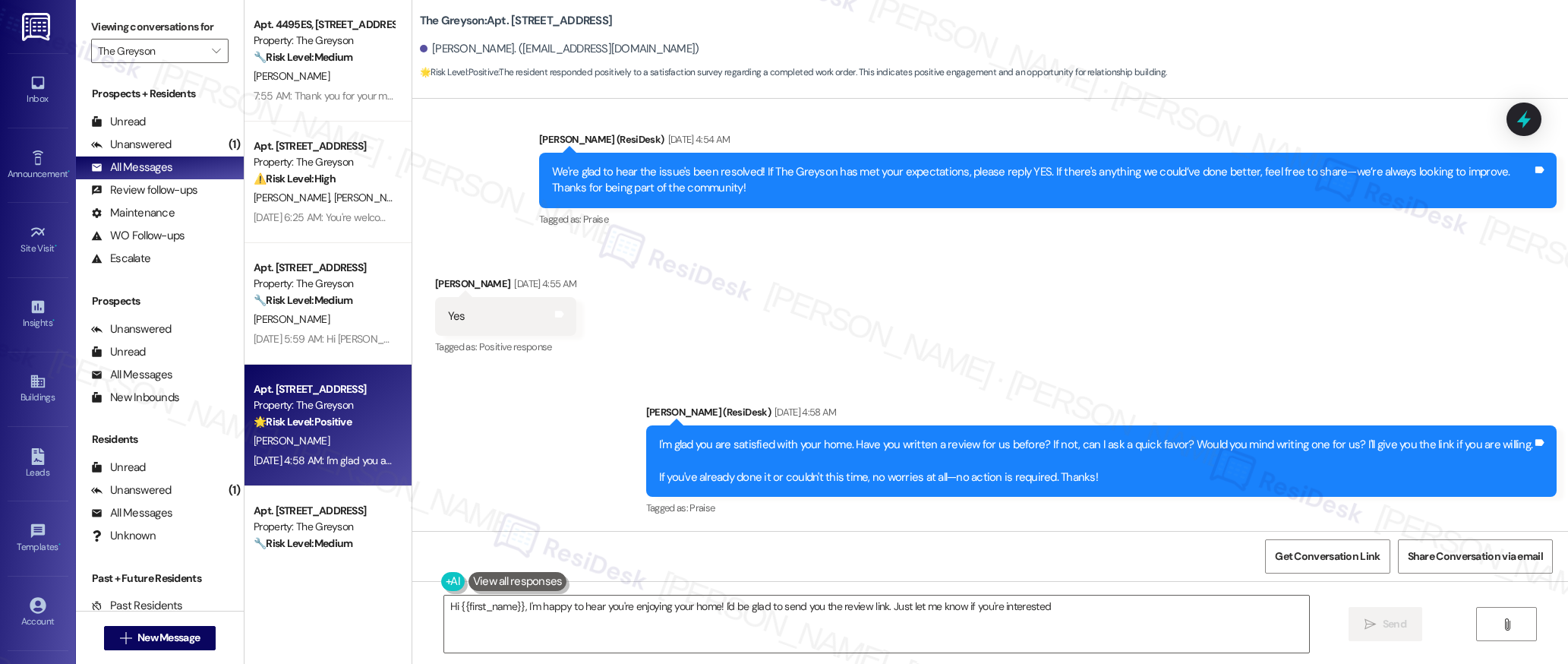
type textarea "Hi {{first_name}}, I'm happy to hear you're enjoying your home! I'd be glad to …"
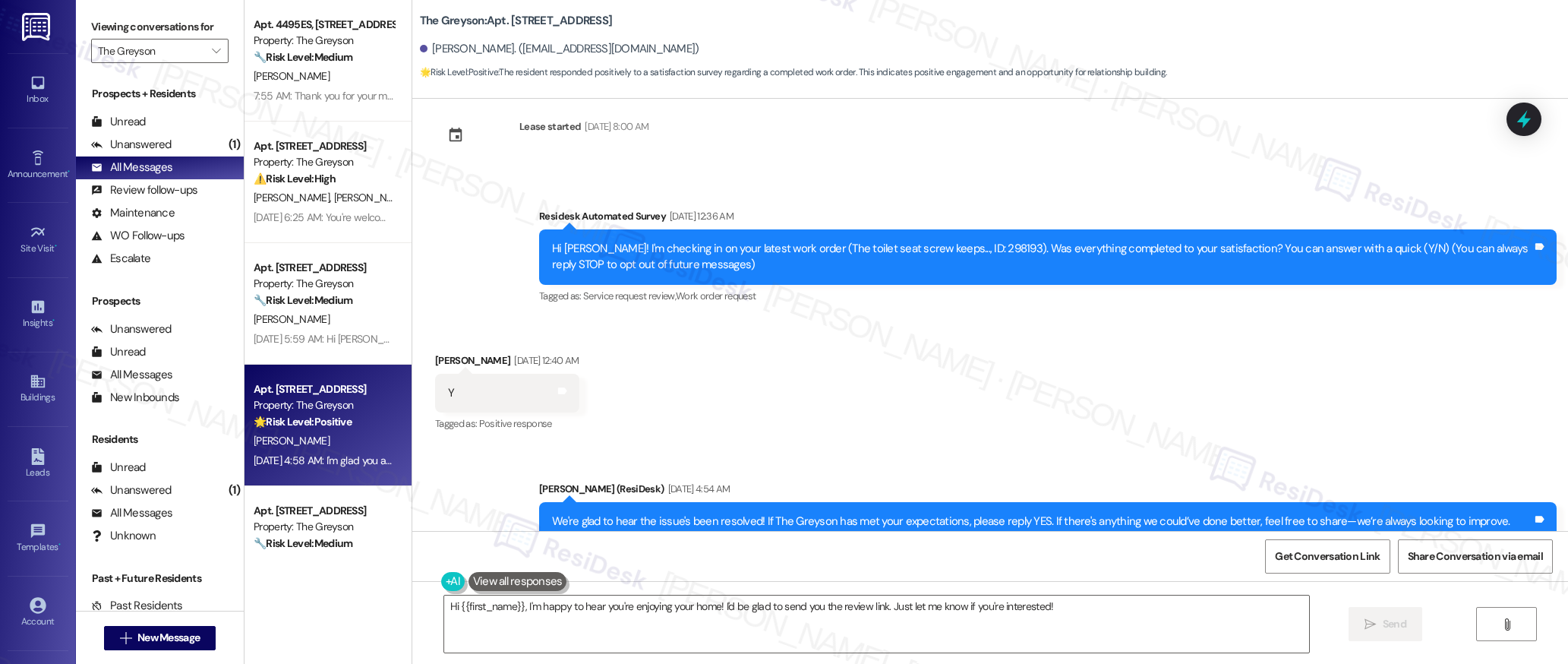
scroll to position [0, 0]
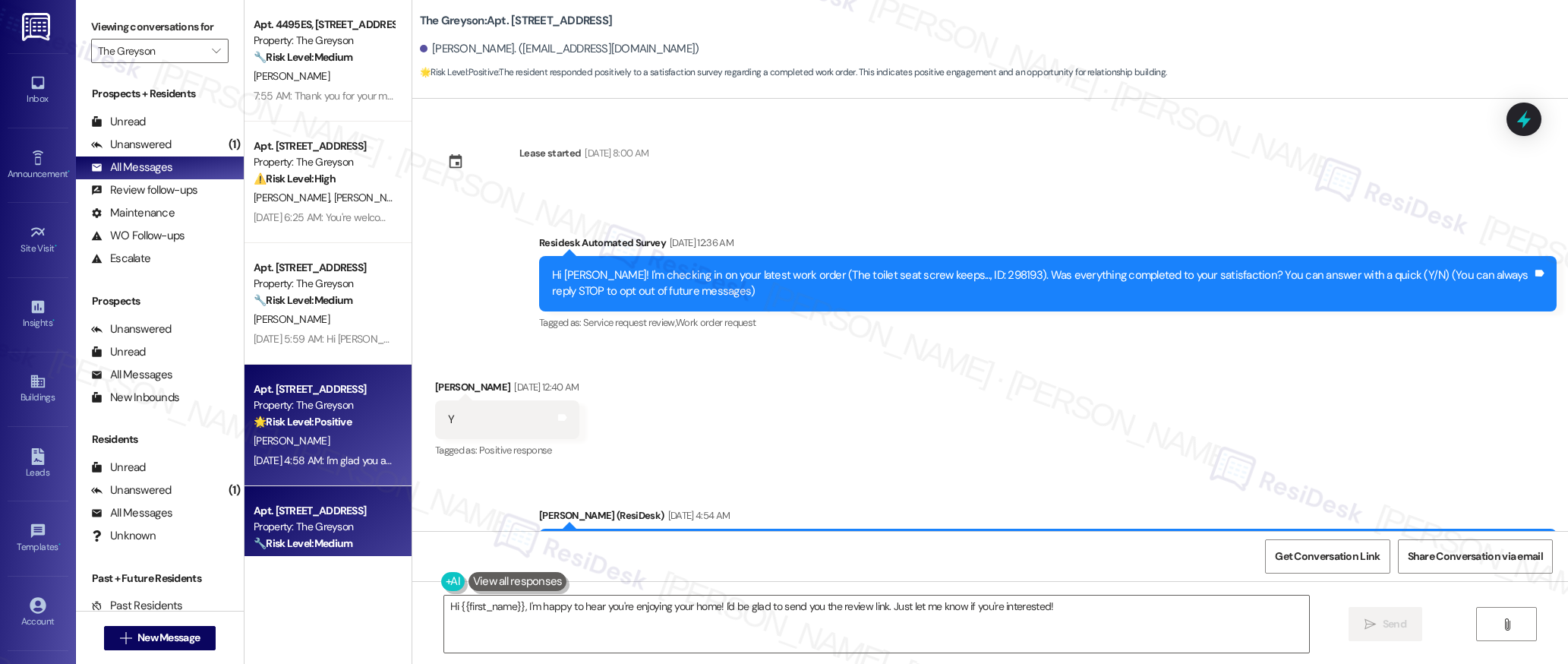
click at [328, 545] on strong "🔧 Risk Level: Medium" at bounding box center [303, 543] width 99 height 13
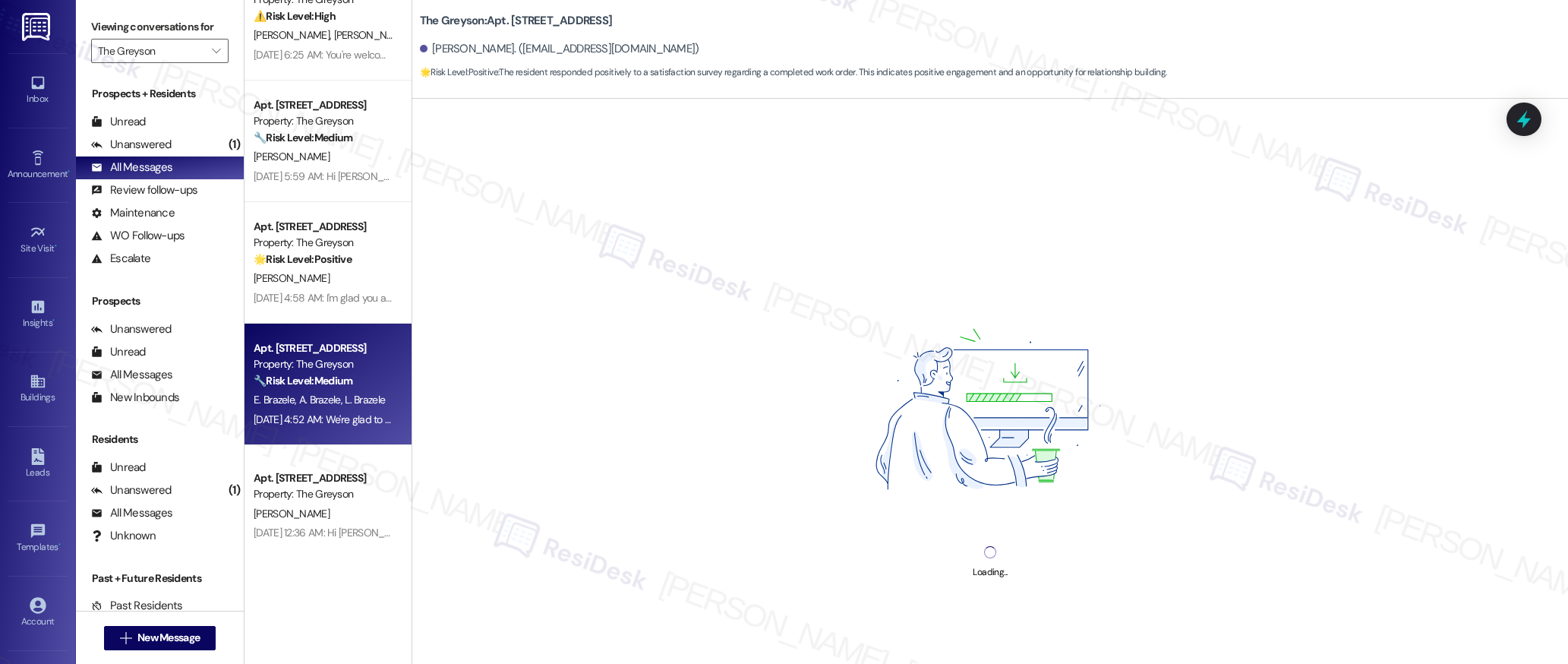
scroll to position [168, 0]
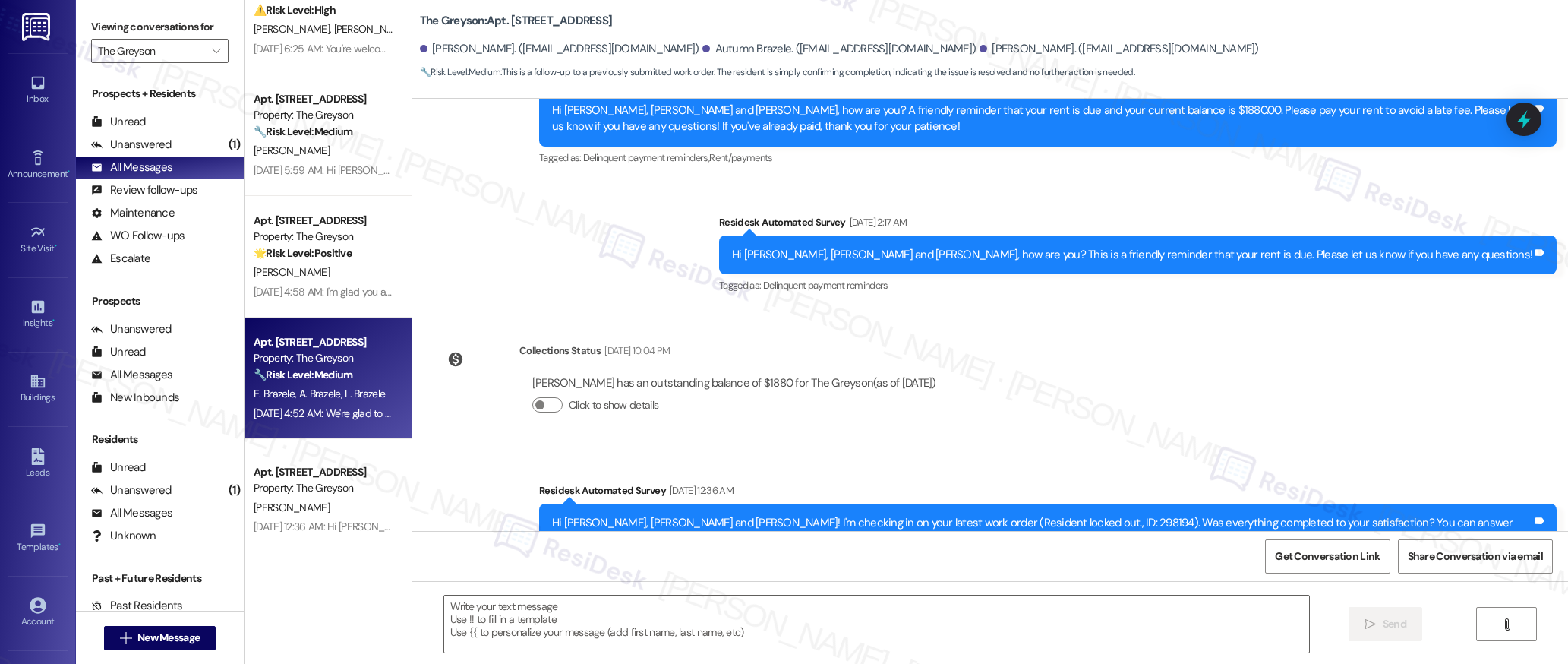
type textarea "Fetching suggested responses. Please feel free to read through the conversation…"
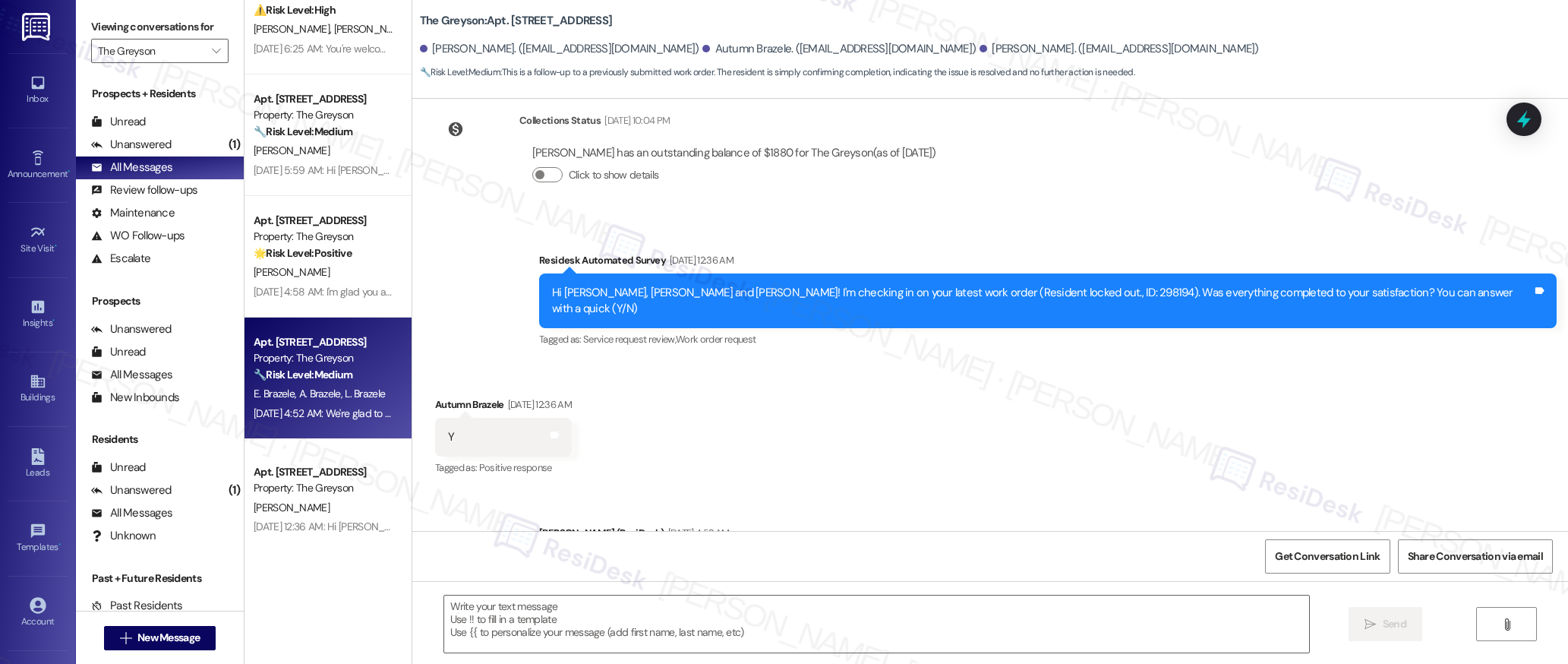
scroll to position [660, 0]
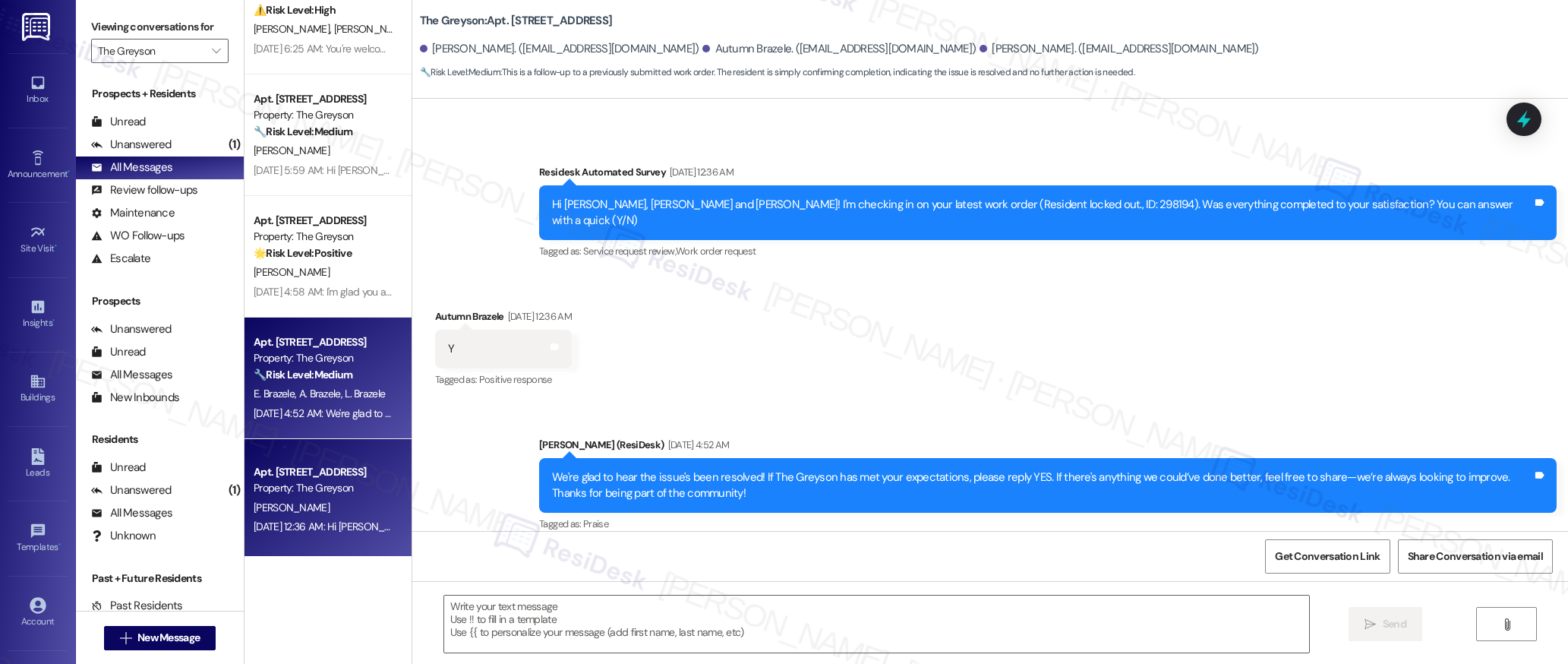
click at [258, 490] on div "Property: The Greyson" at bounding box center [324, 488] width 141 height 16
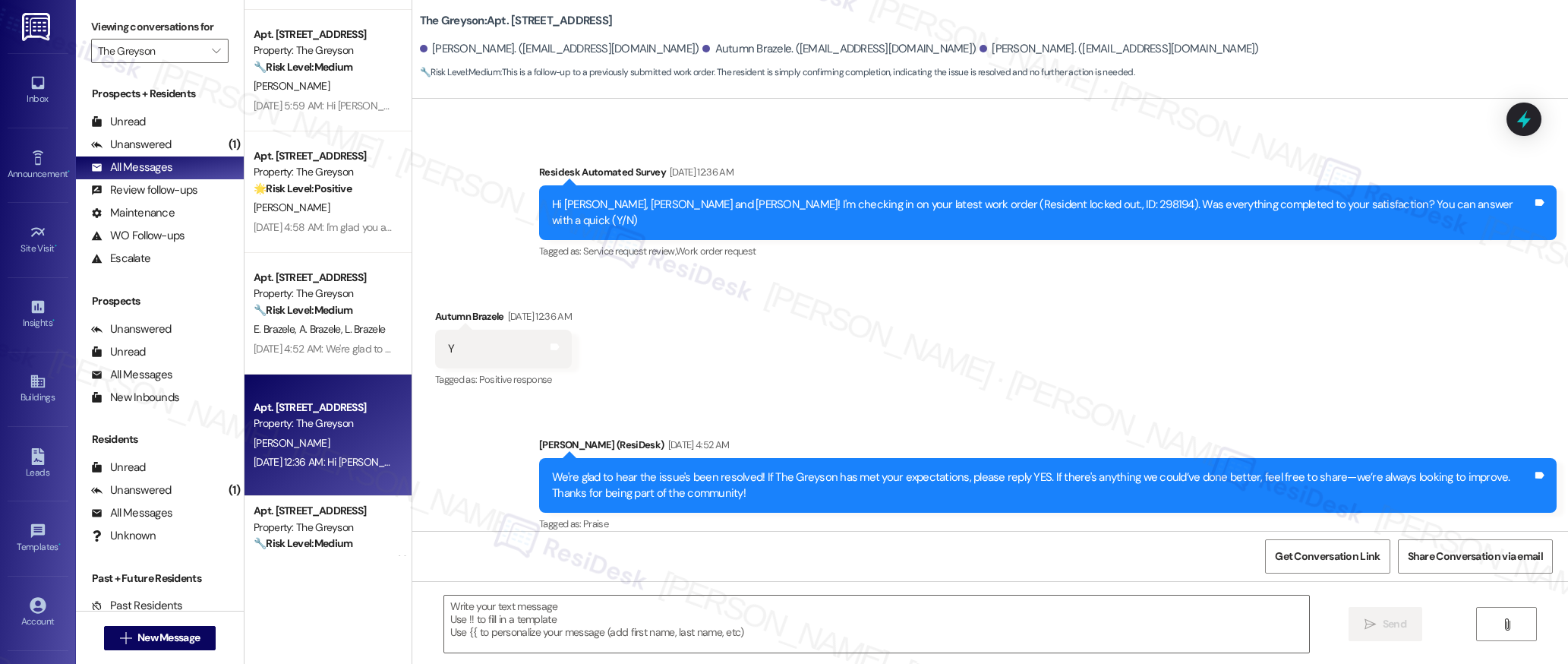
scroll to position [272, 0]
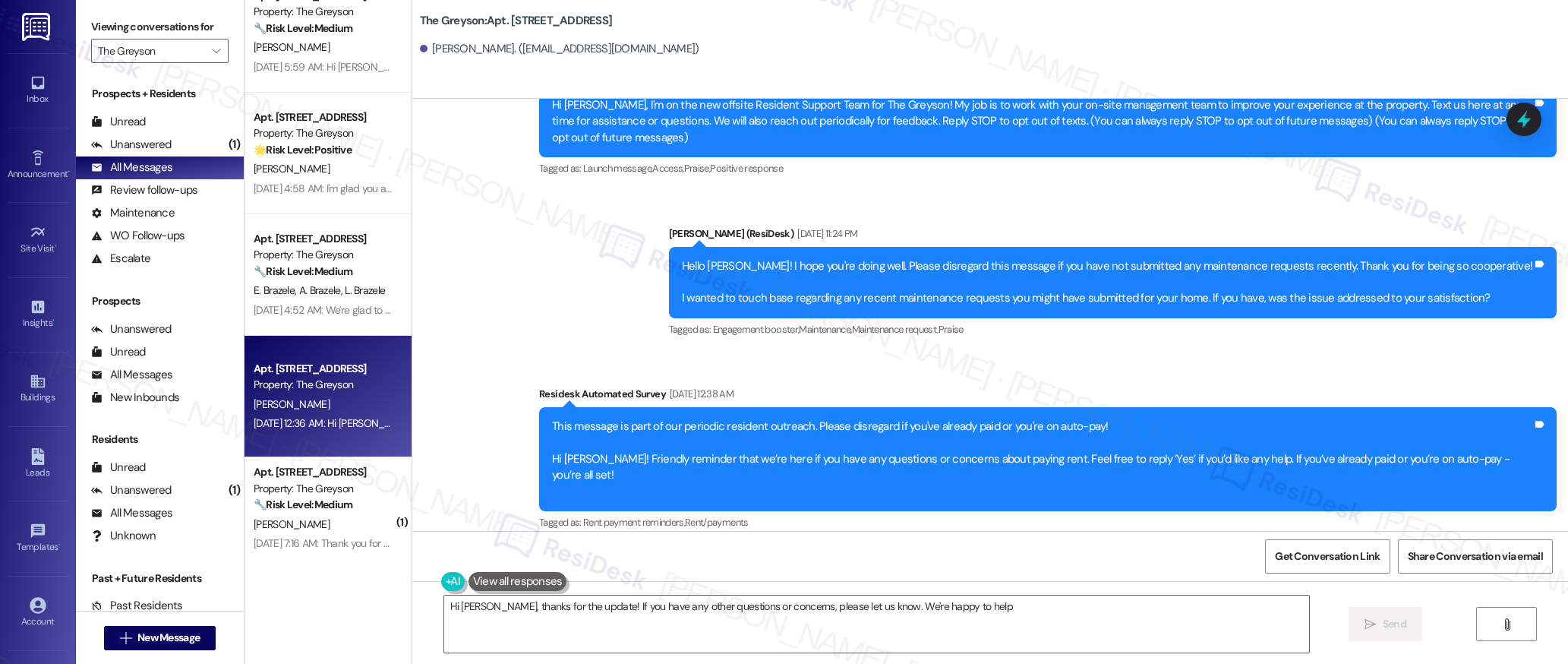
type textarea "Hi [PERSON_NAME], thanks for the update! If you have any other questions or con…"
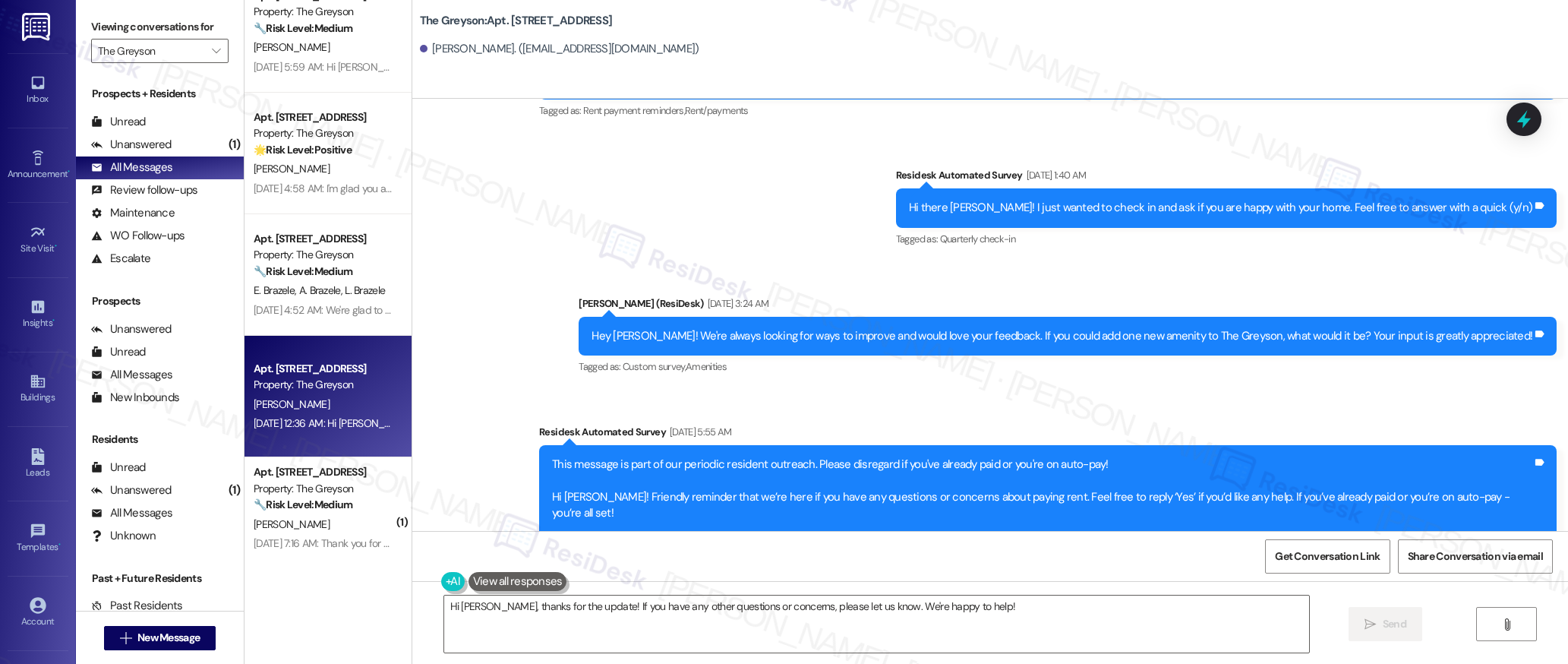
scroll to position [2050, 0]
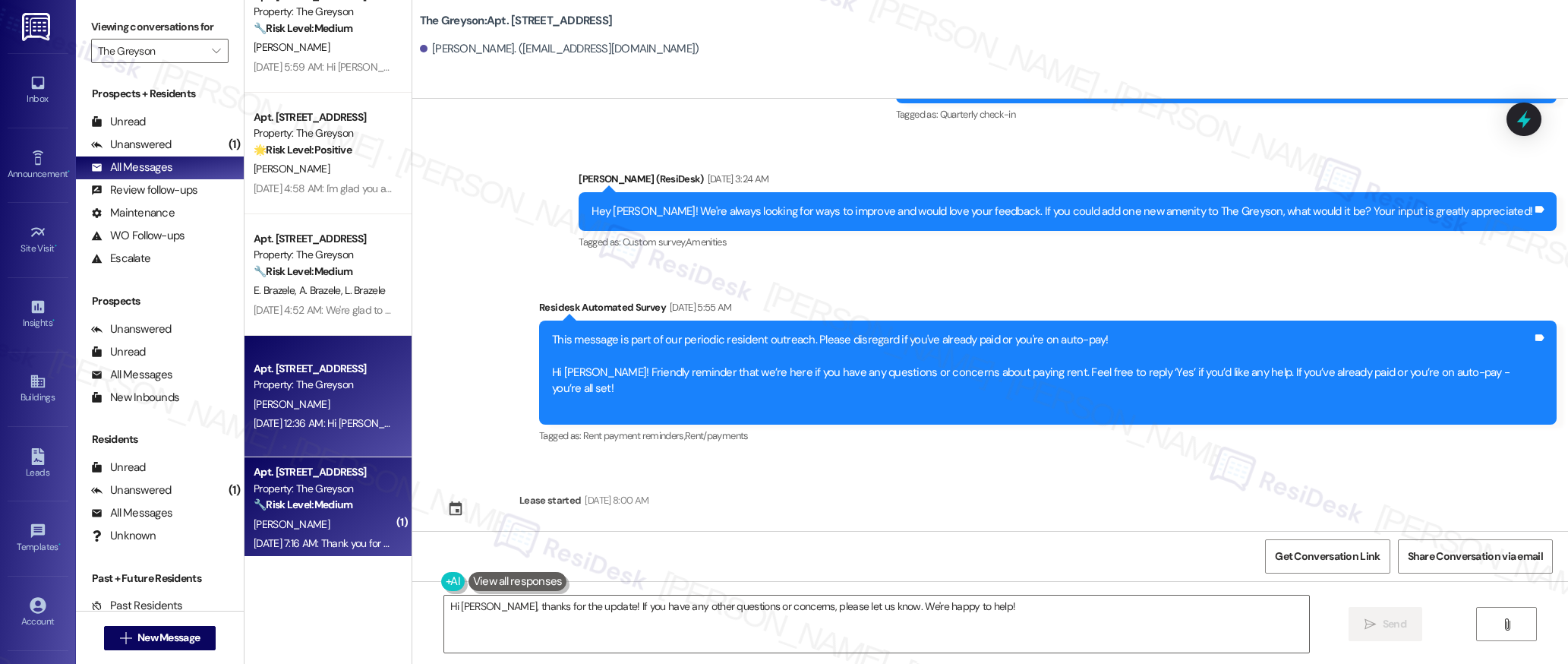
click at [340, 502] on strong "🔧 Risk Level: Medium" at bounding box center [303, 504] width 99 height 13
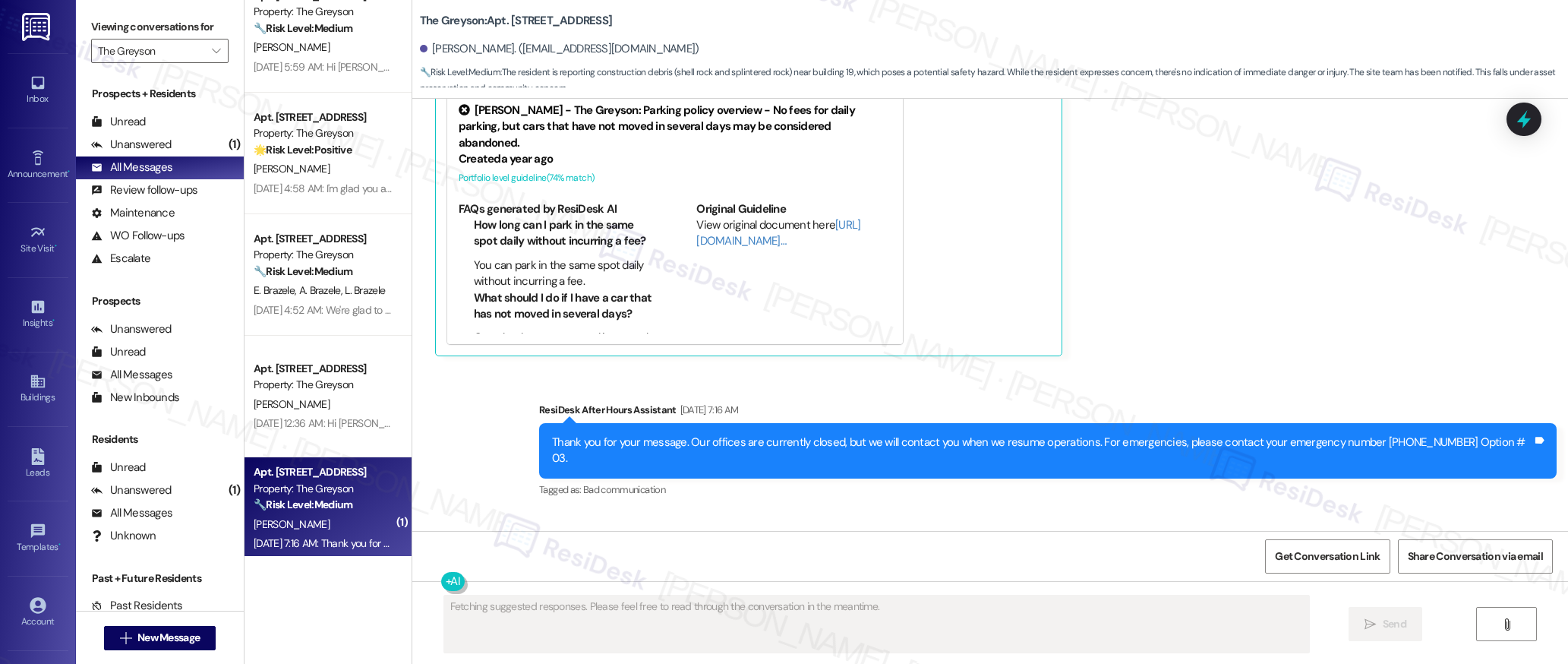
scroll to position [57086, 0]
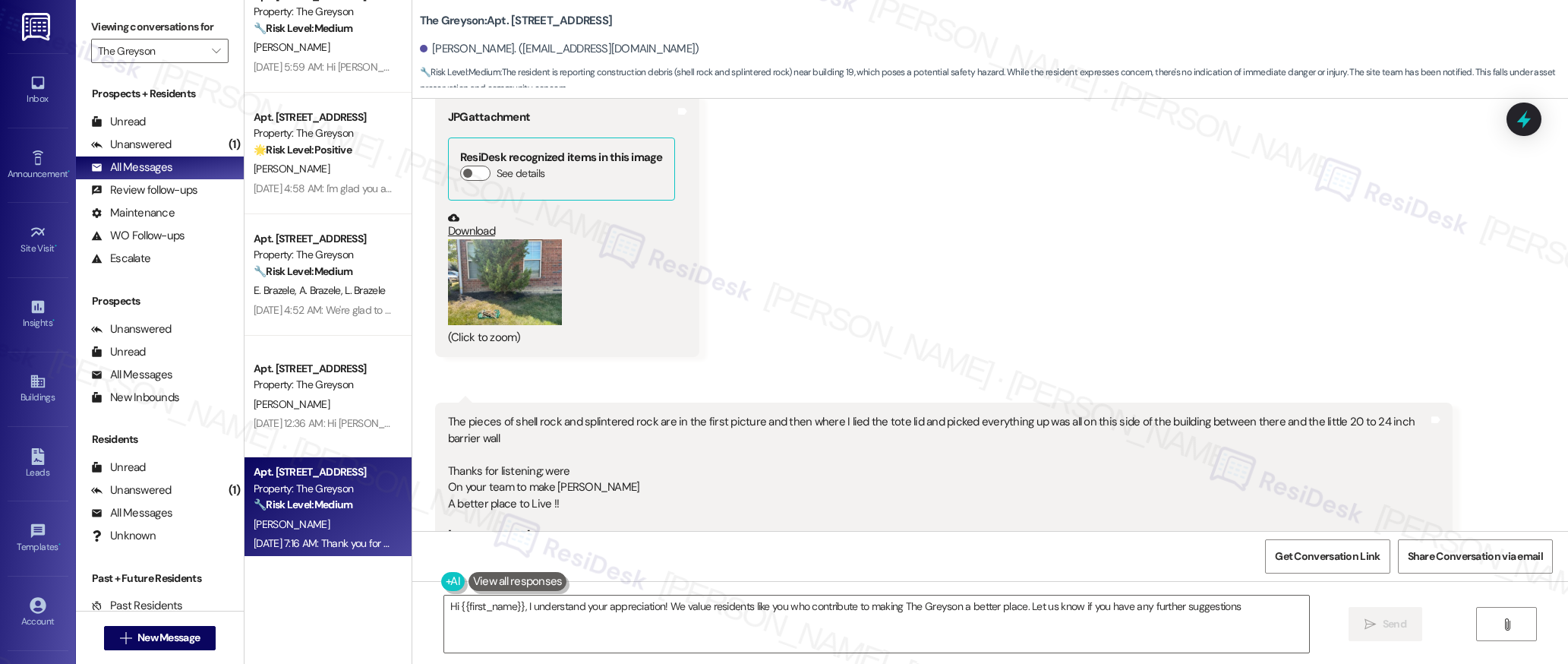
type textarea "Hi {{first_name}}, I understand your appreciation! We value residents like you …"
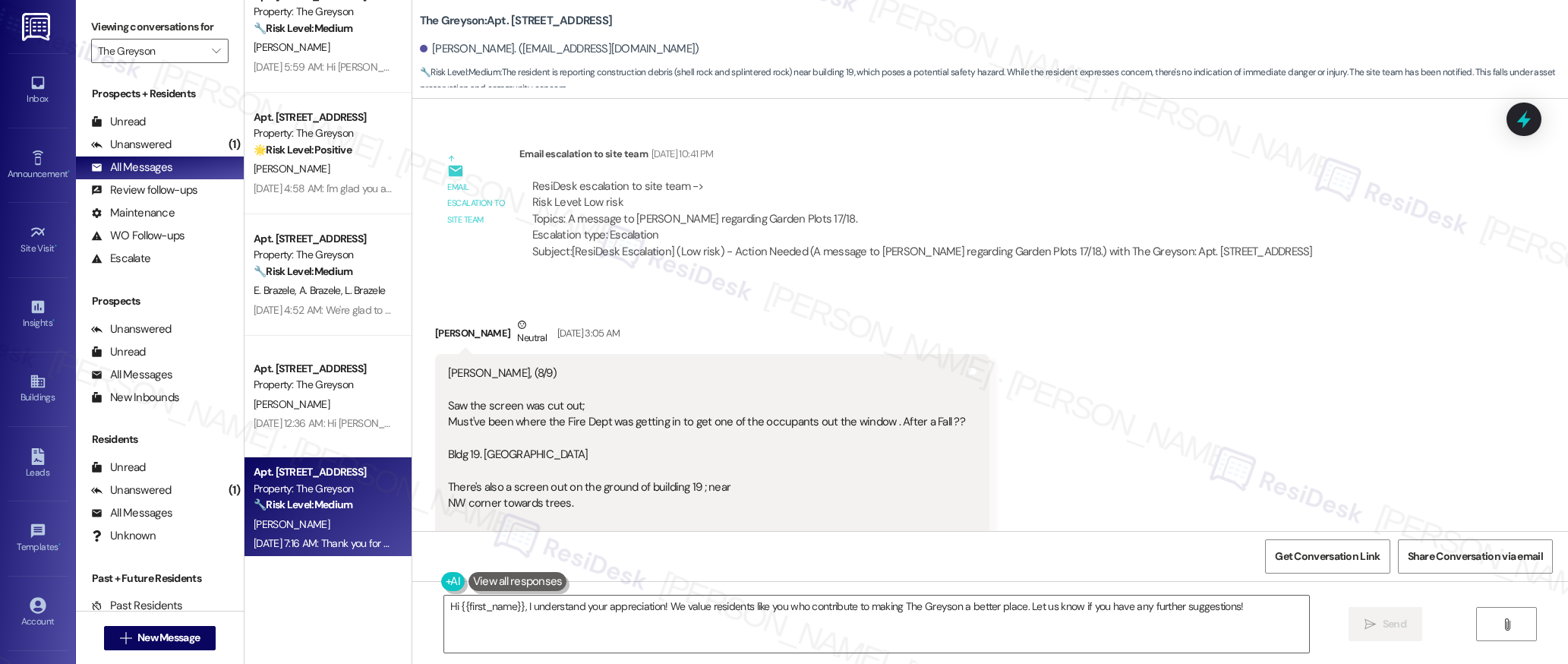
scroll to position [44302, 0]
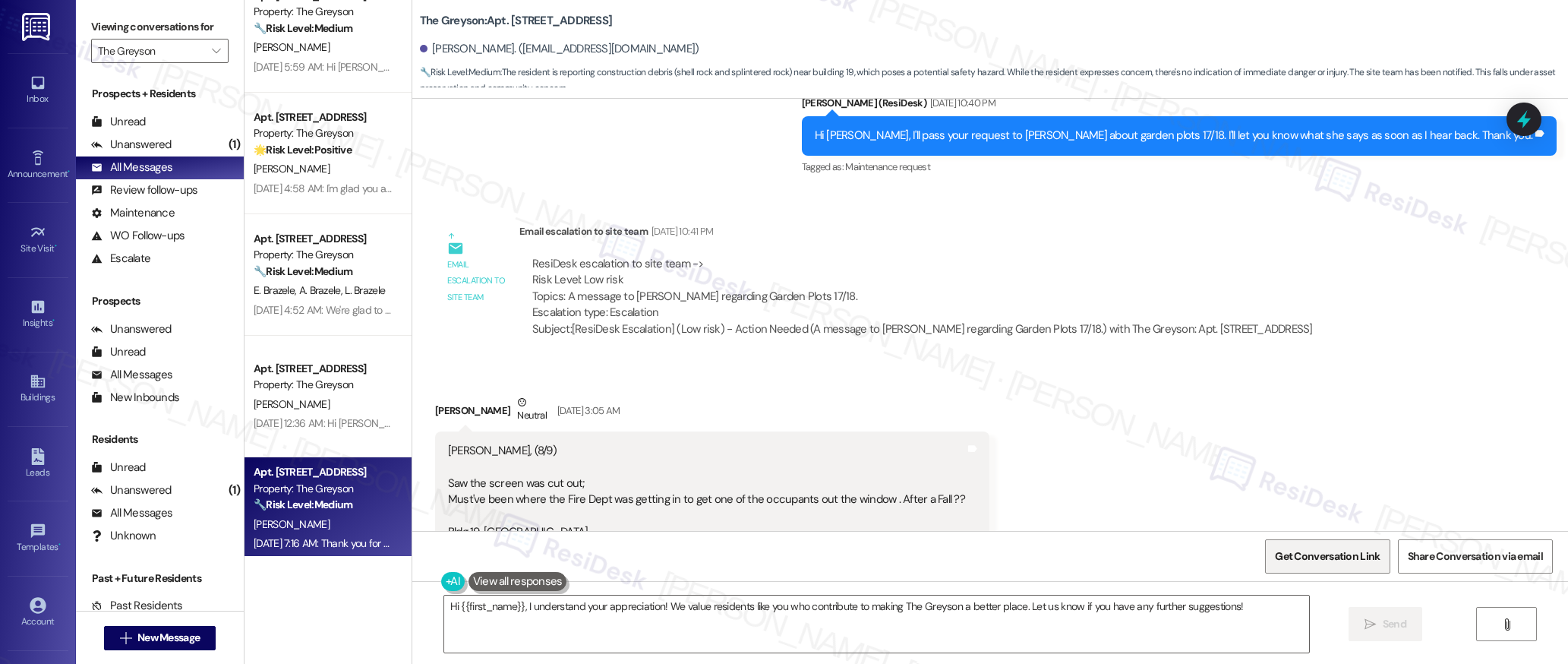
click at [1300, 555] on span "Get Conversation Link" at bounding box center [1327, 556] width 105 height 16
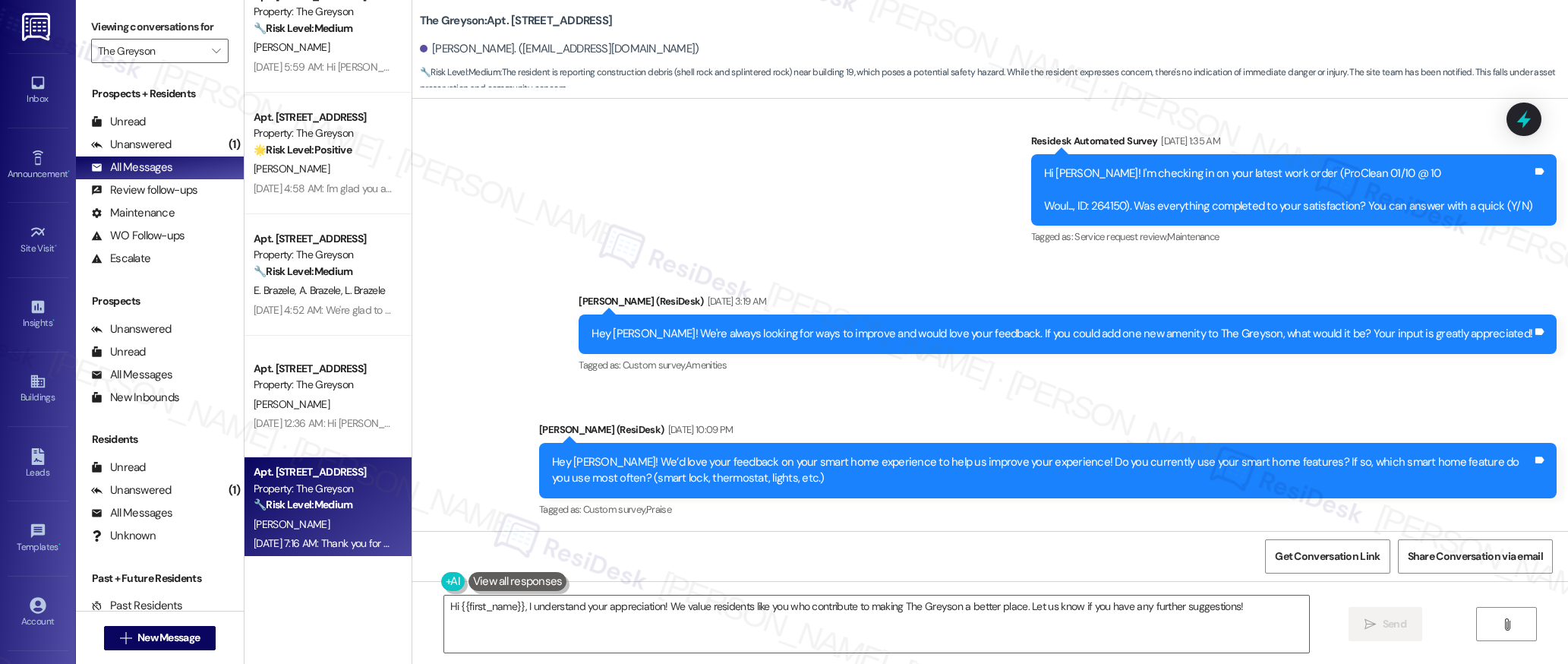
scroll to position [26390, 0]
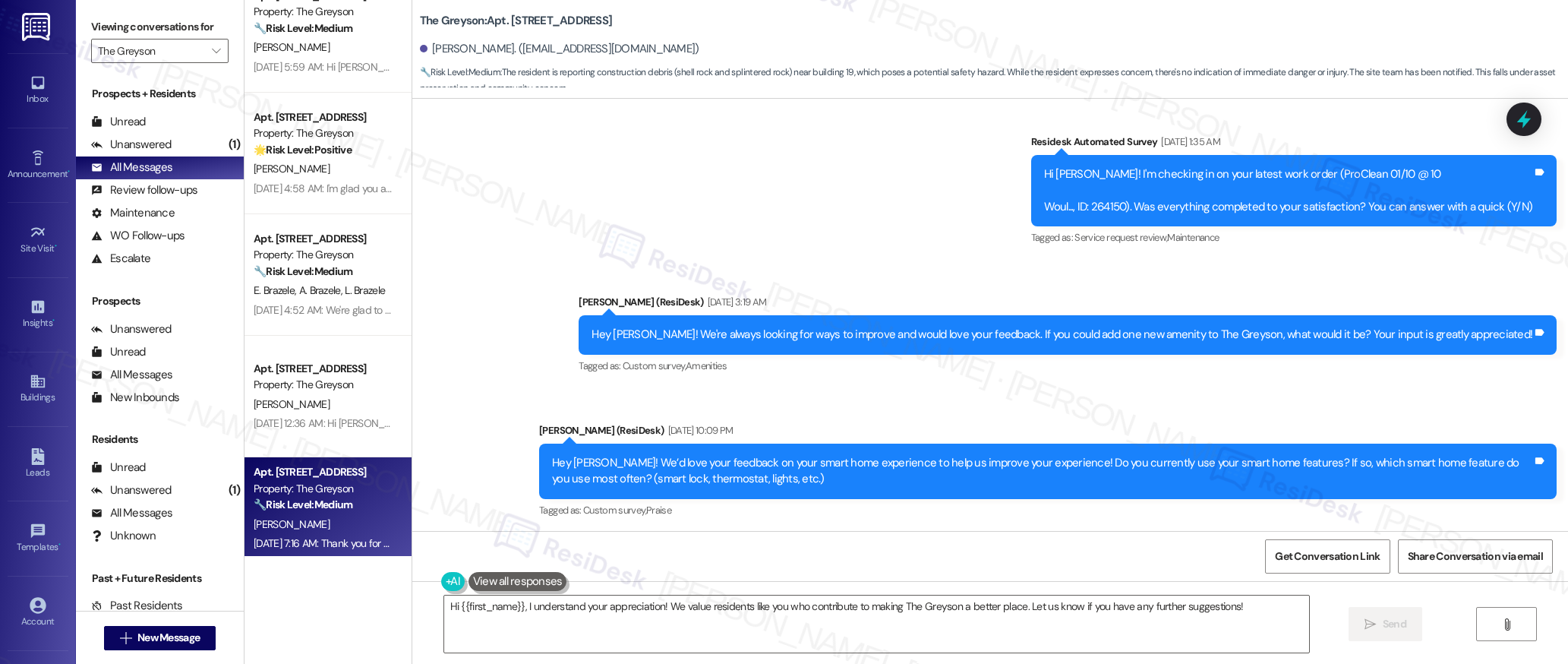
click at [1000, 327] on div "Hey [PERSON_NAME]! We're always looking for ways to improve and would love your…" at bounding box center [1062, 335] width 941 height 16
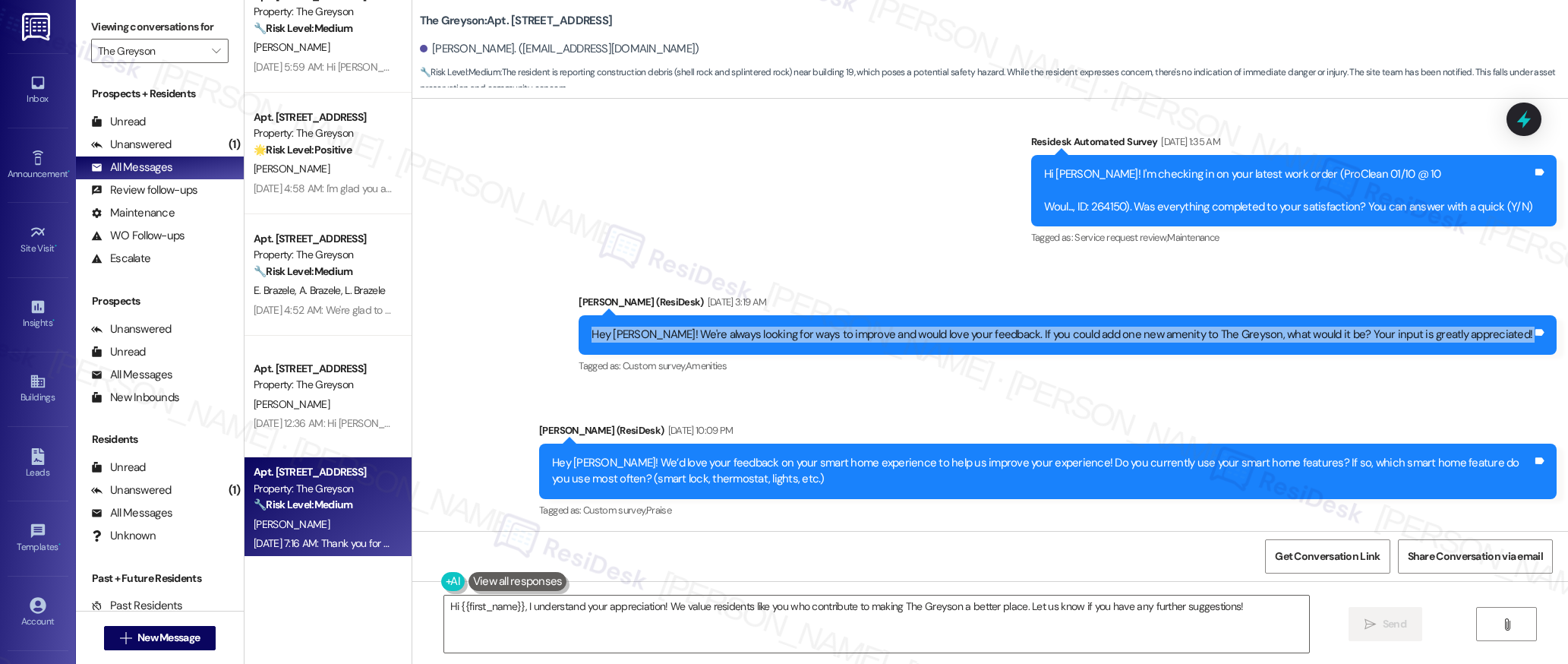
click at [1000, 327] on div "Hey [PERSON_NAME]! We're always looking for ways to improve and would love your…" at bounding box center [1062, 335] width 941 height 16
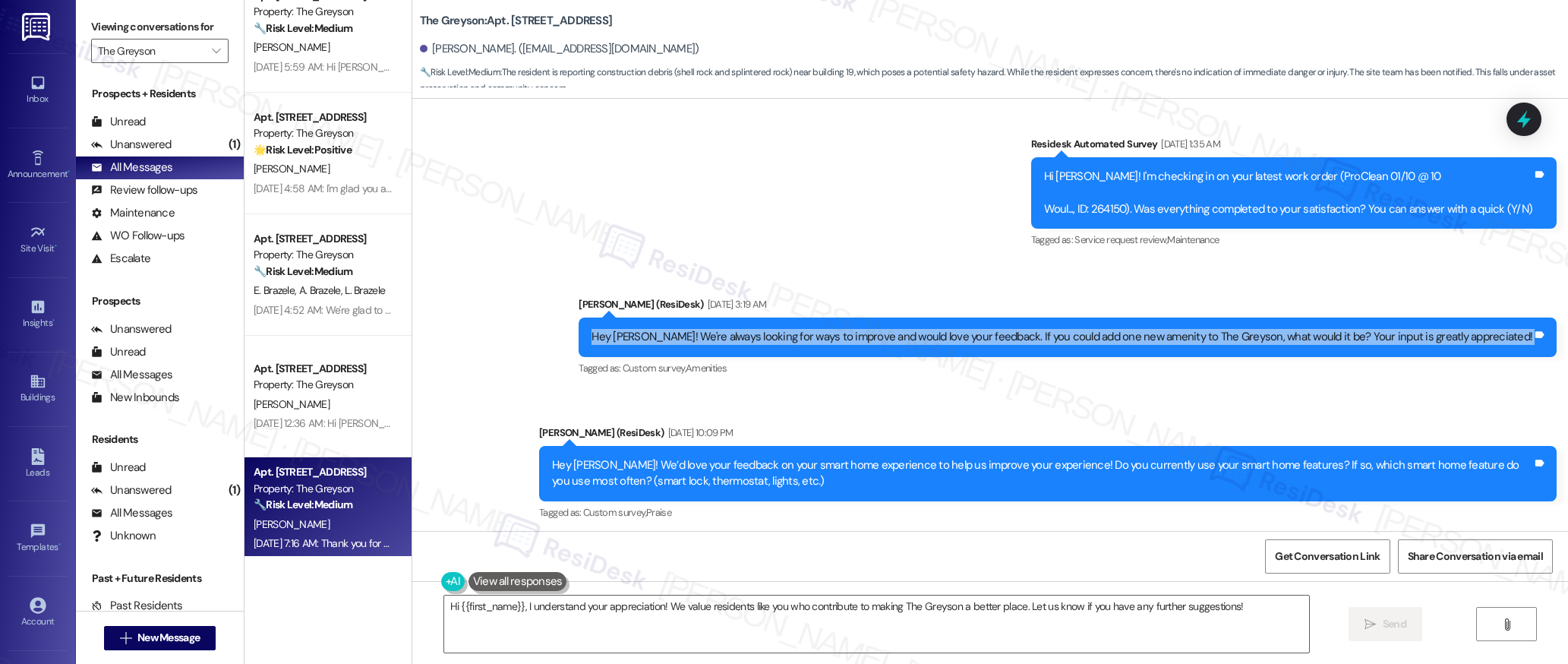
copy div "Hey [PERSON_NAME]! We're always looking for ways to improve and would love your…"
